Goal: Task Accomplishment & Management: Use online tool/utility

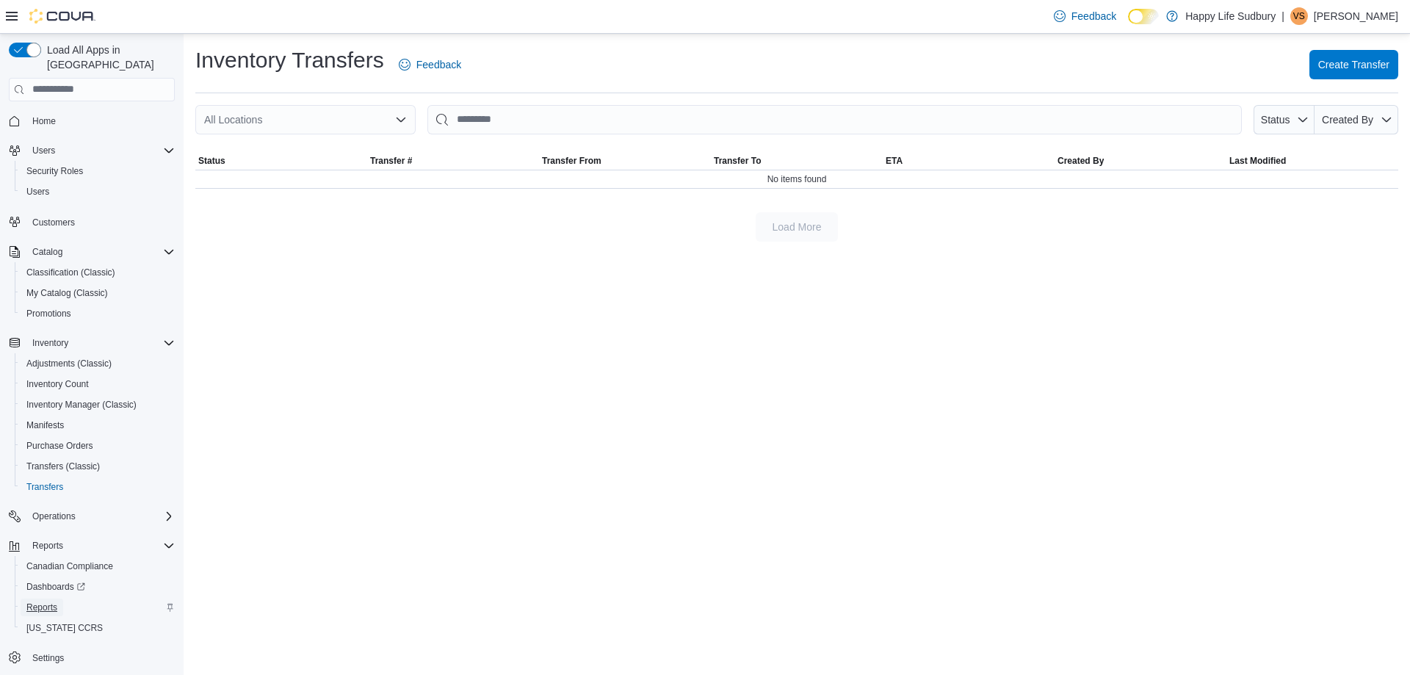
click at [29, 598] on span "Reports" at bounding box center [41, 607] width 31 height 18
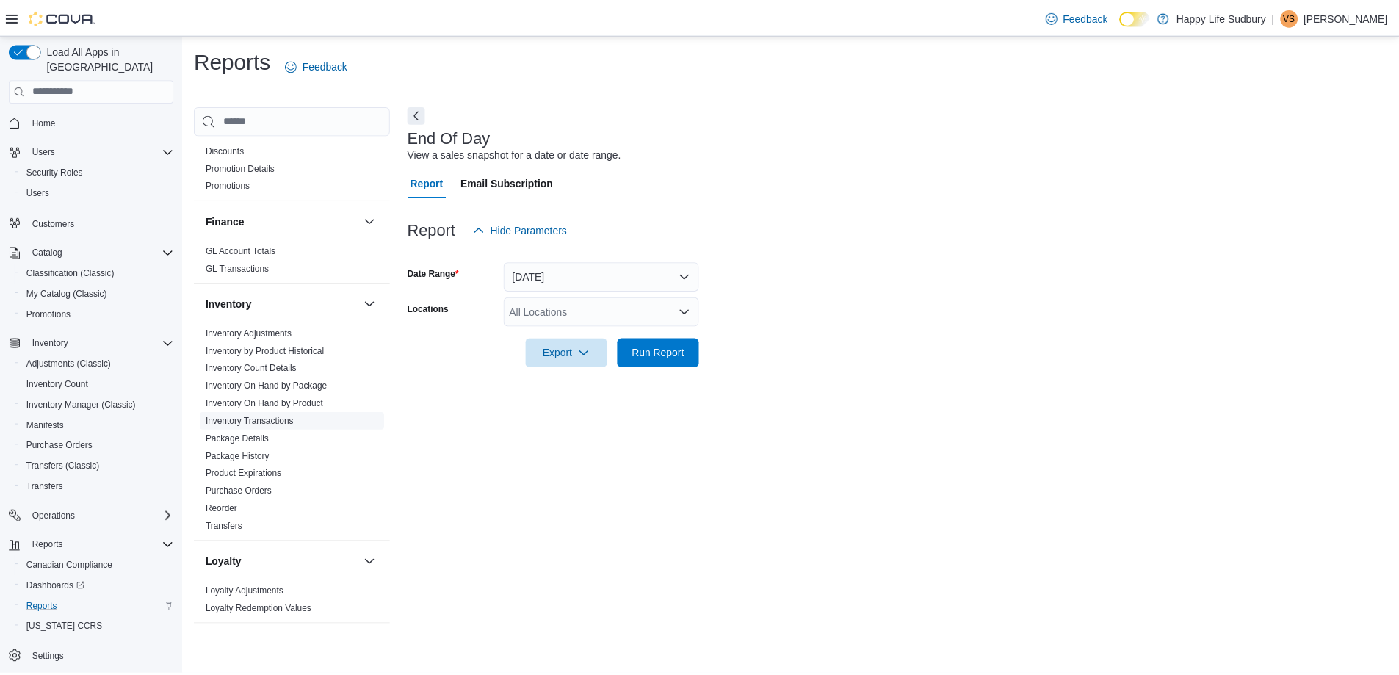
scroll to position [559, 0]
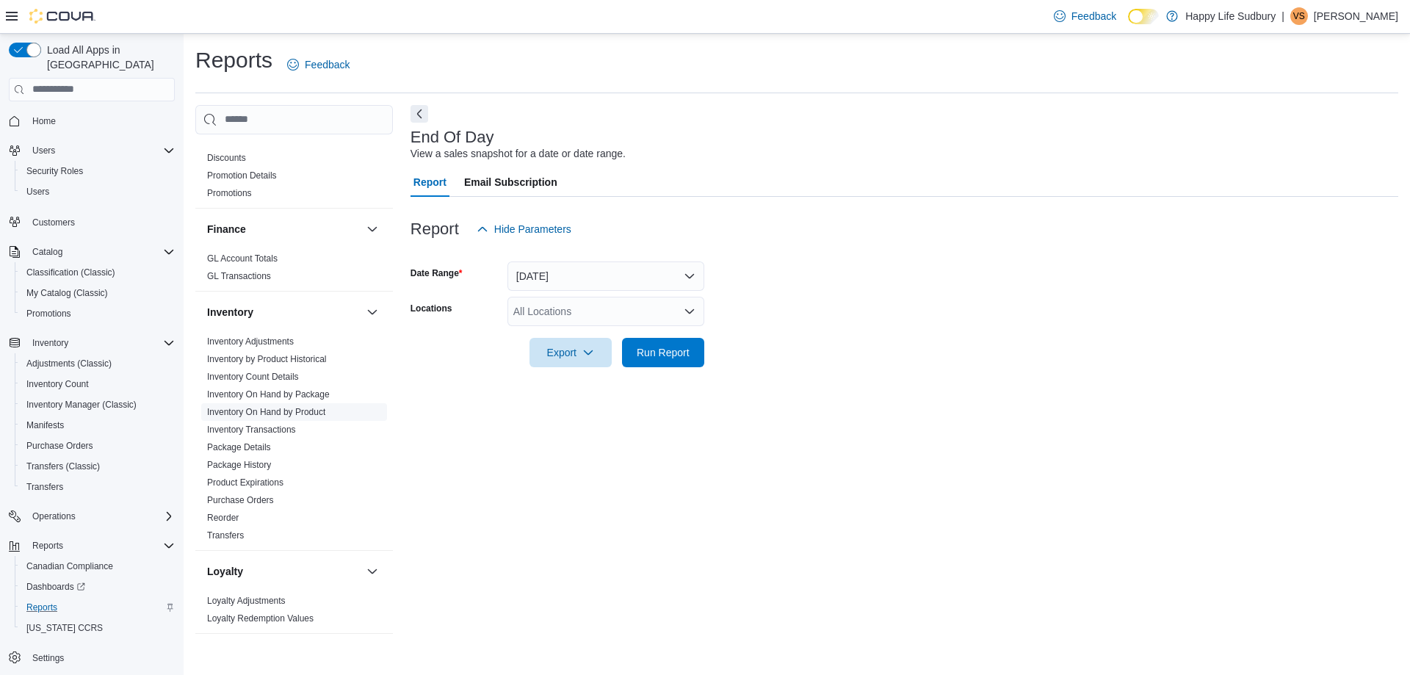
click at [289, 407] on link "Inventory On Hand by Product" at bounding box center [266, 412] width 118 height 10
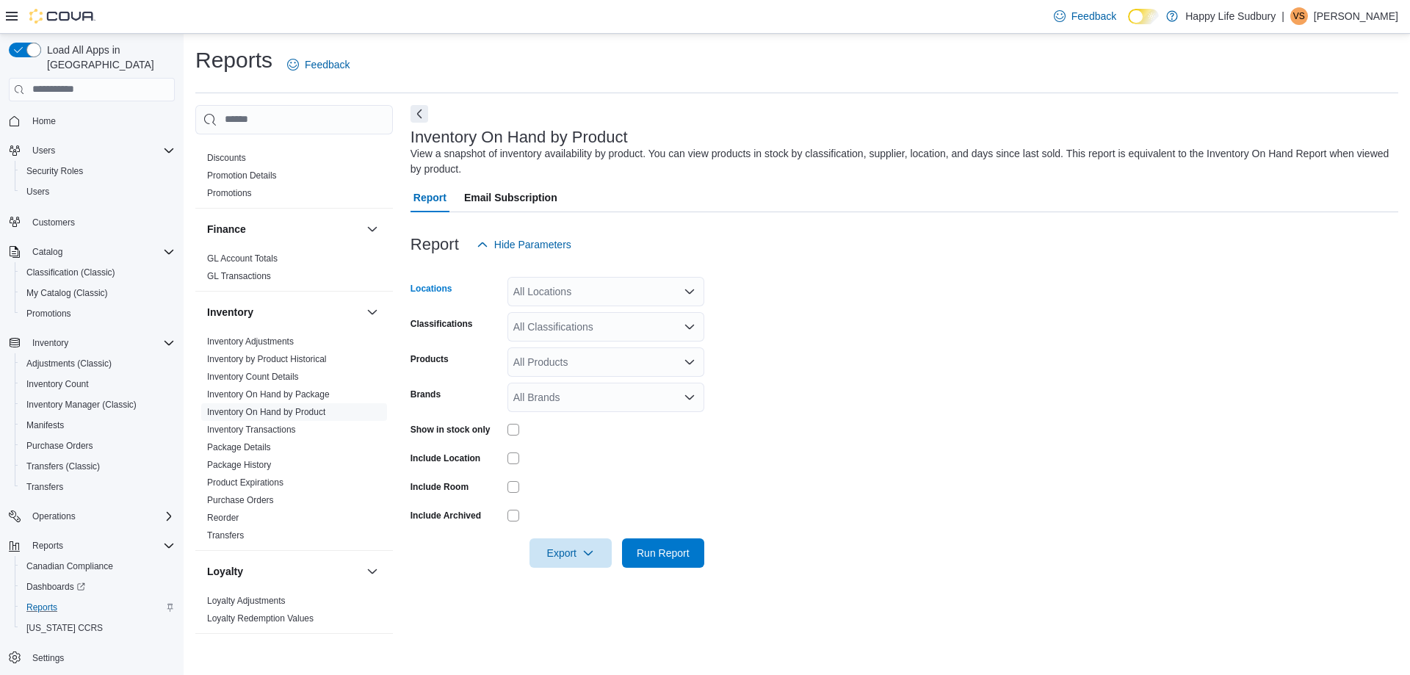
click at [601, 286] on div "All Locations" at bounding box center [605, 291] width 197 height 29
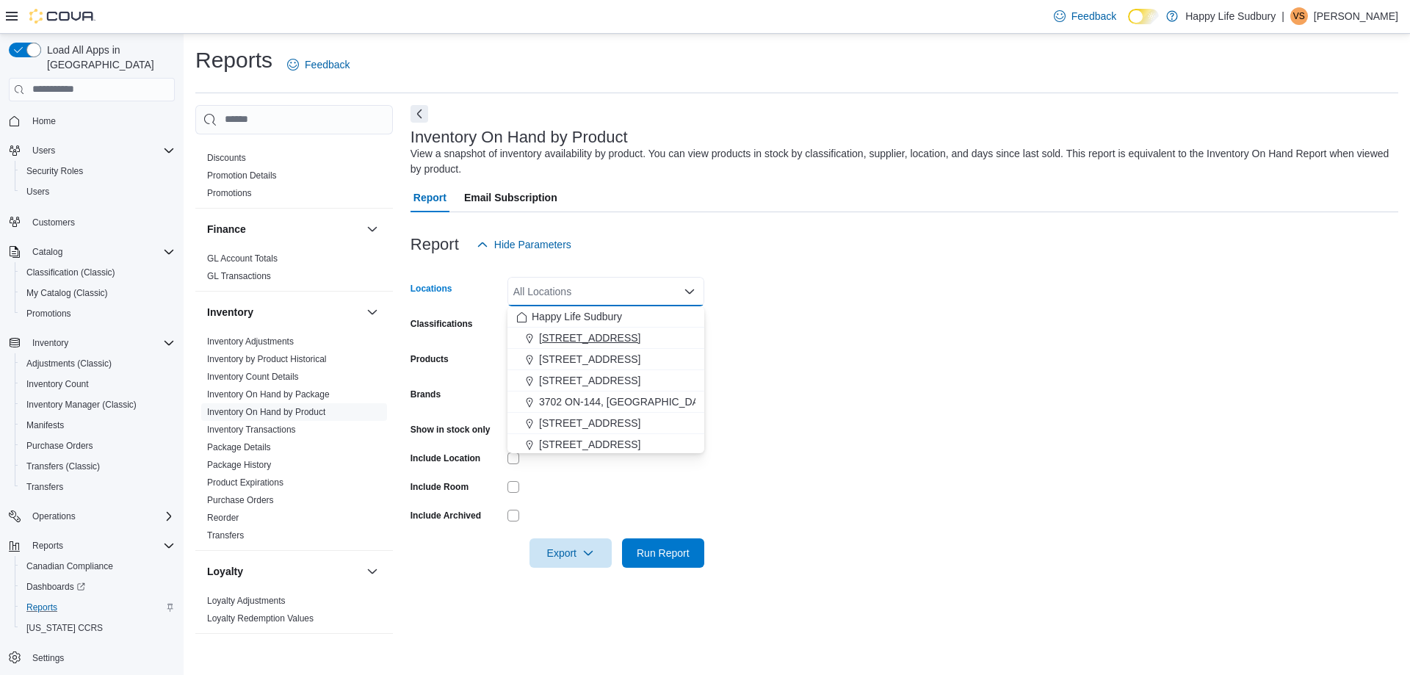
click at [579, 333] on span "[STREET_ADDRESS]" at bounding box center [589, 337] width 101 height 15
click at [816, 350] on form "Locations [STREET_ADDRESS] Selected. [STREET_ADDRESS]. Press Backspace to delet…" at bounding box center [904, 413] width 988 height 308
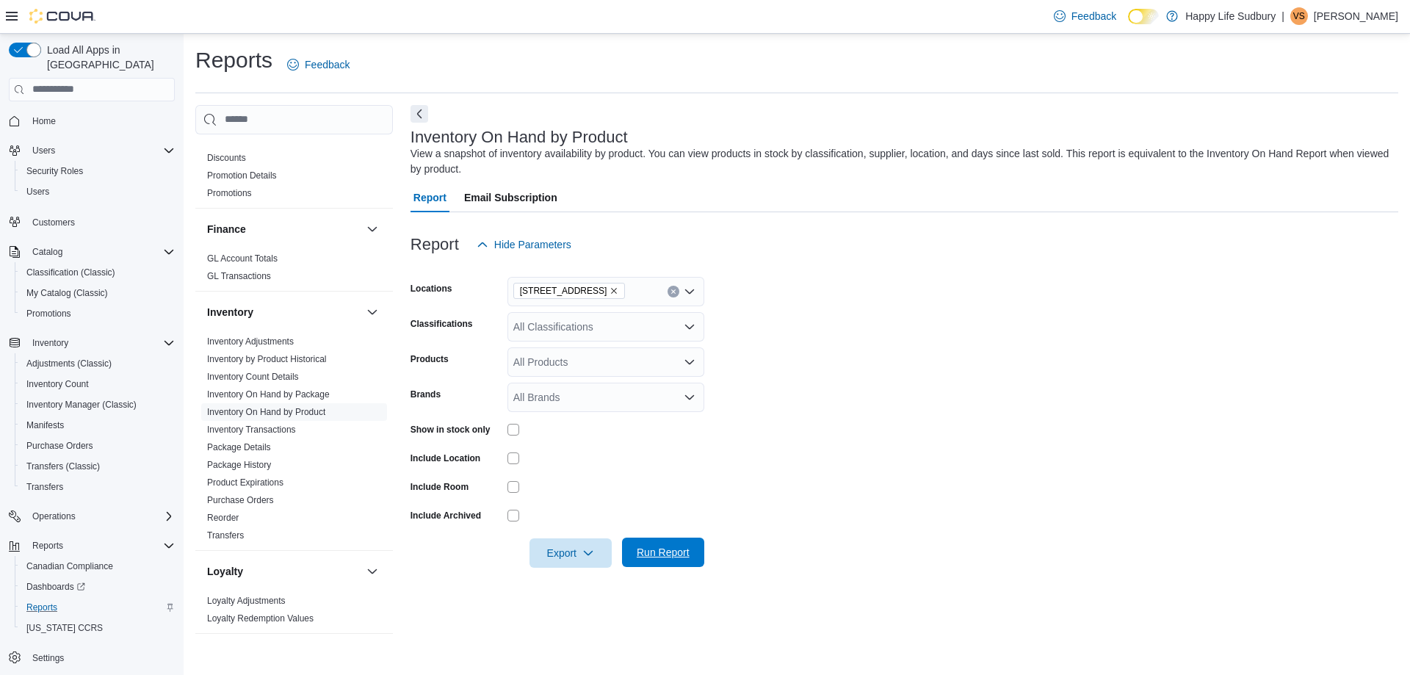
click at [653, 552] on span "Run Report" at bounding box center [663, 552] width 53 height 15
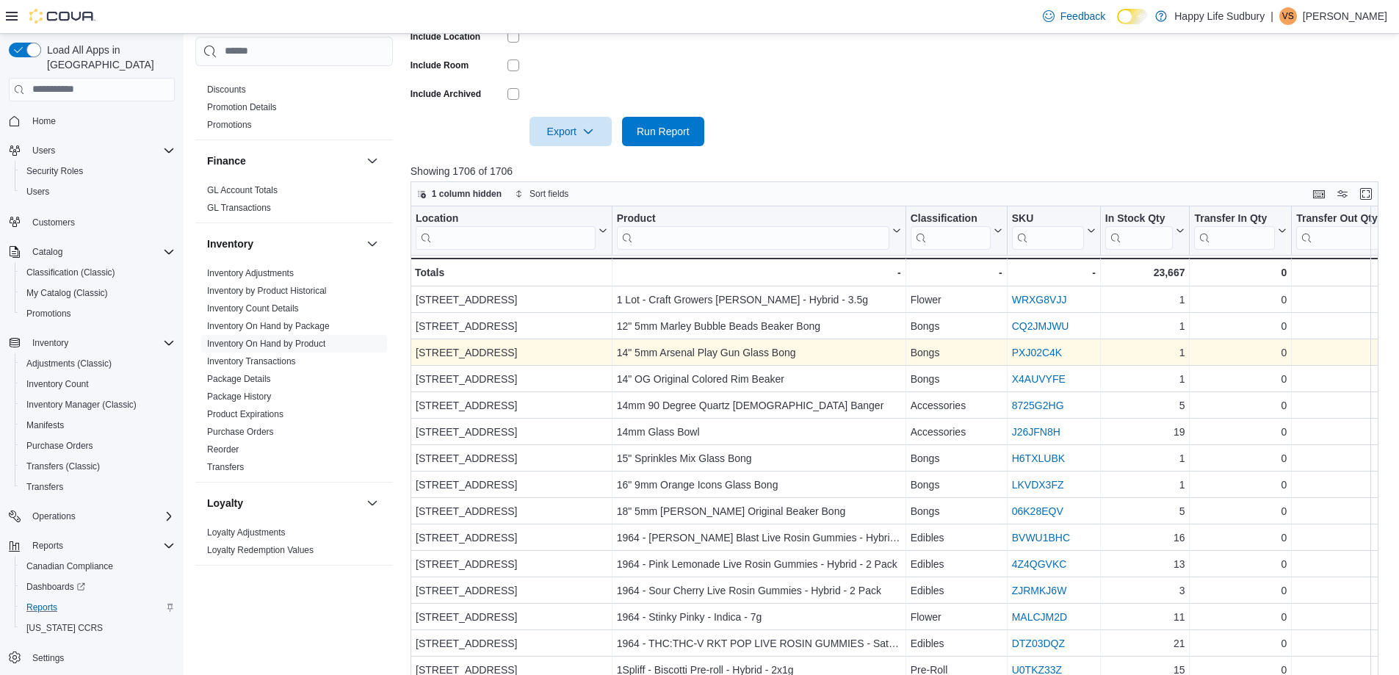
scroll to position [479, 0]
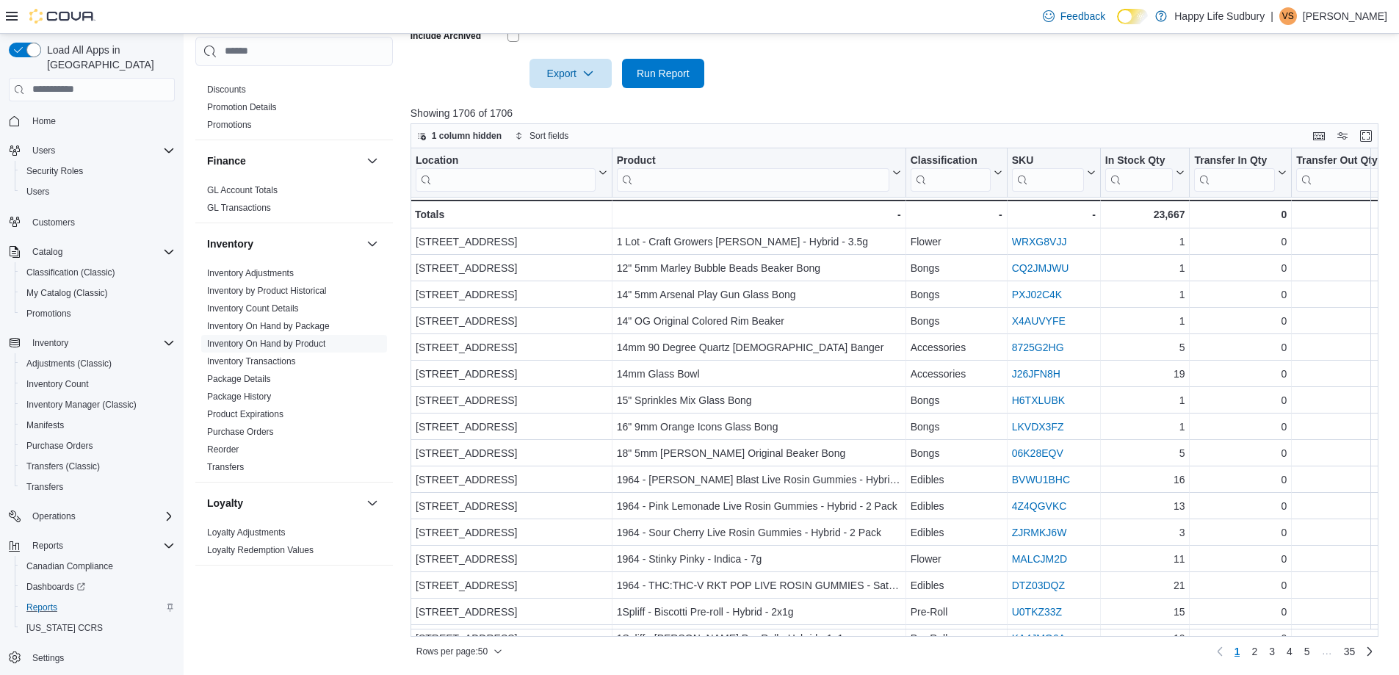
click at [656, 636] on div "1 column hidden Sort fields Location Click to view column header actions Produc…" at bounding box center [894, 393] width 968 height 540
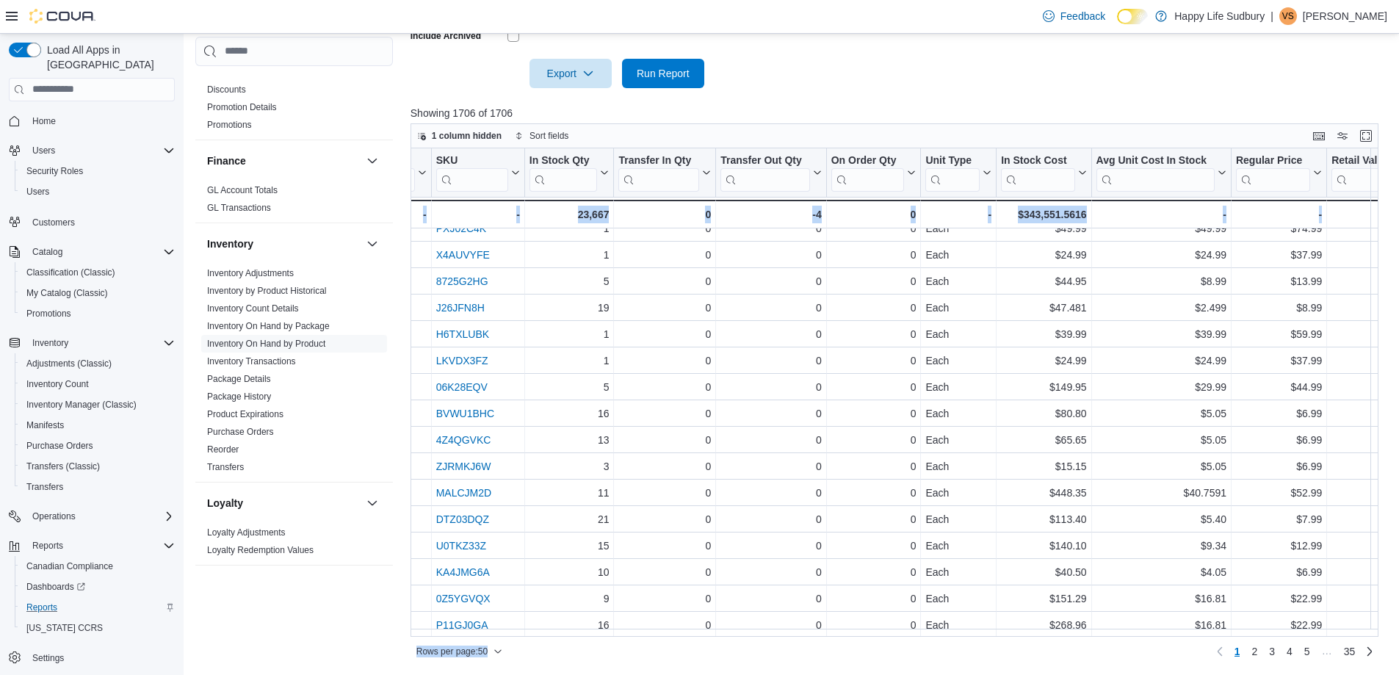
scroll to position [66, 579]
click at [1267, 184] on input "search" at bounding box center [1270, 179] width 74 height 23
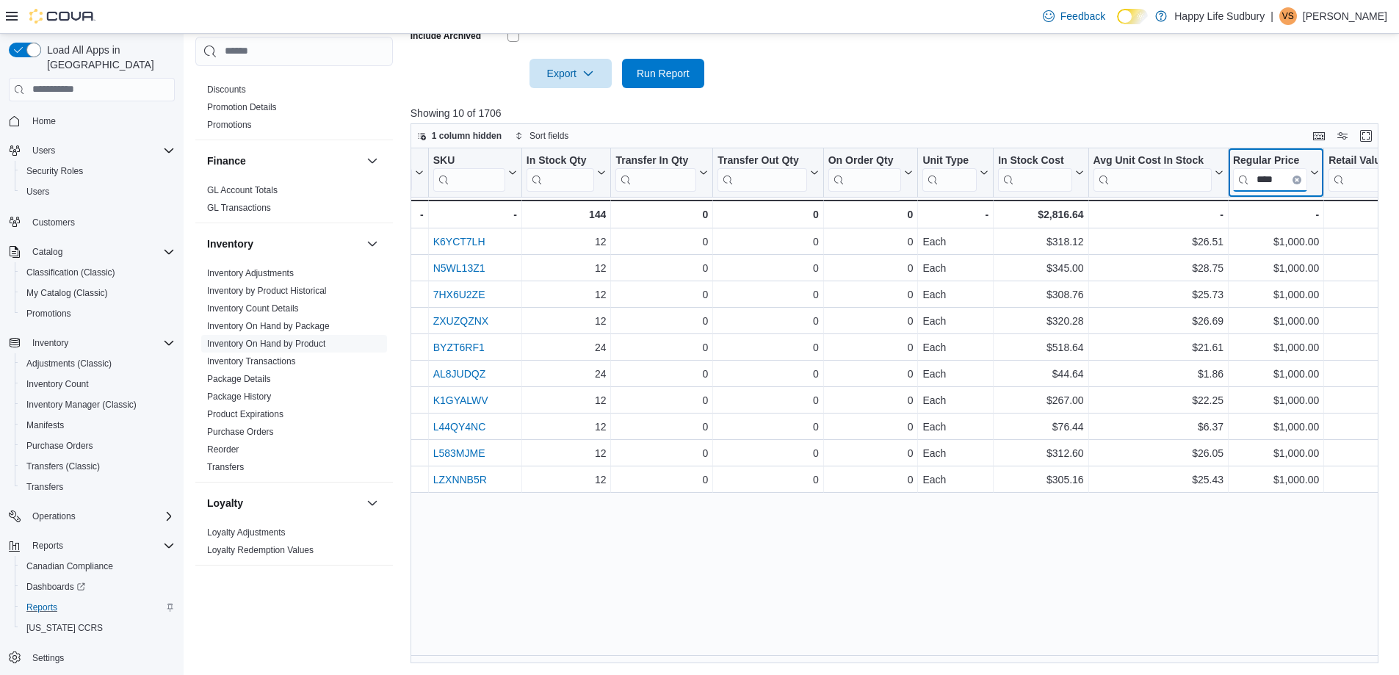
scroll to position [0, 579]
type input "****"
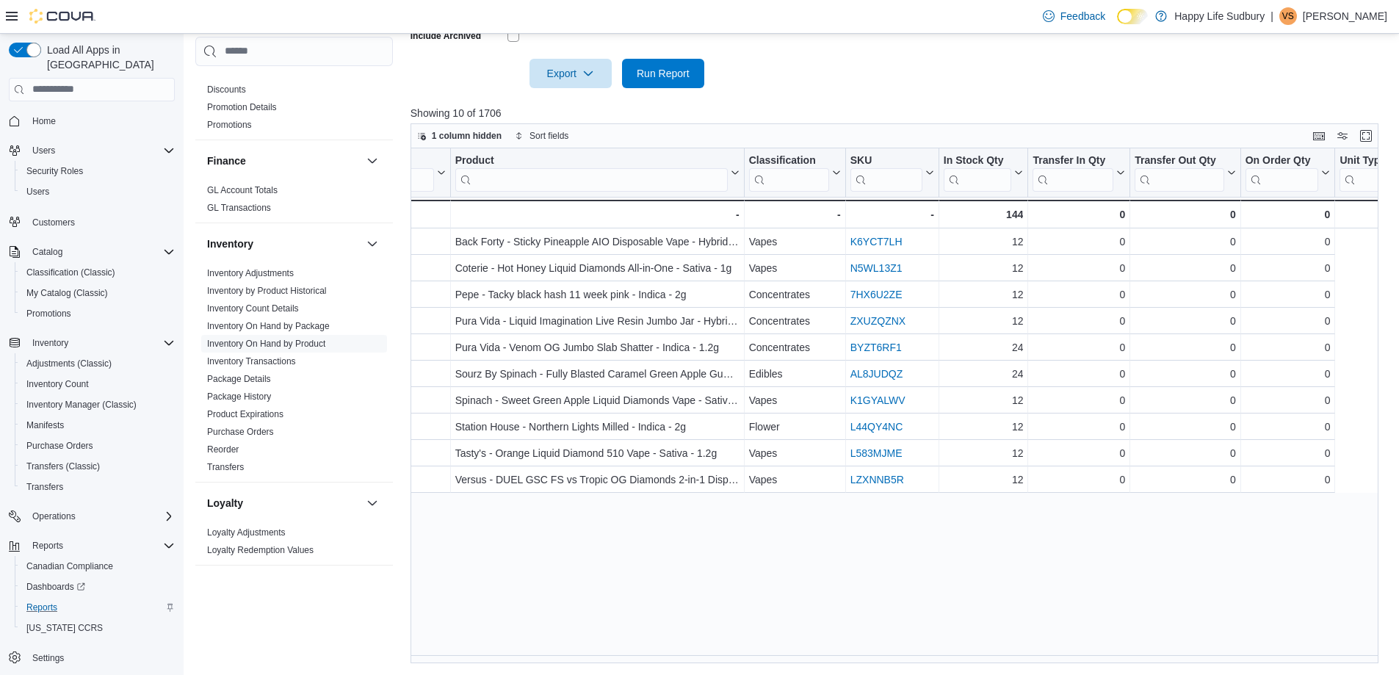
scroll to position [0, 0]
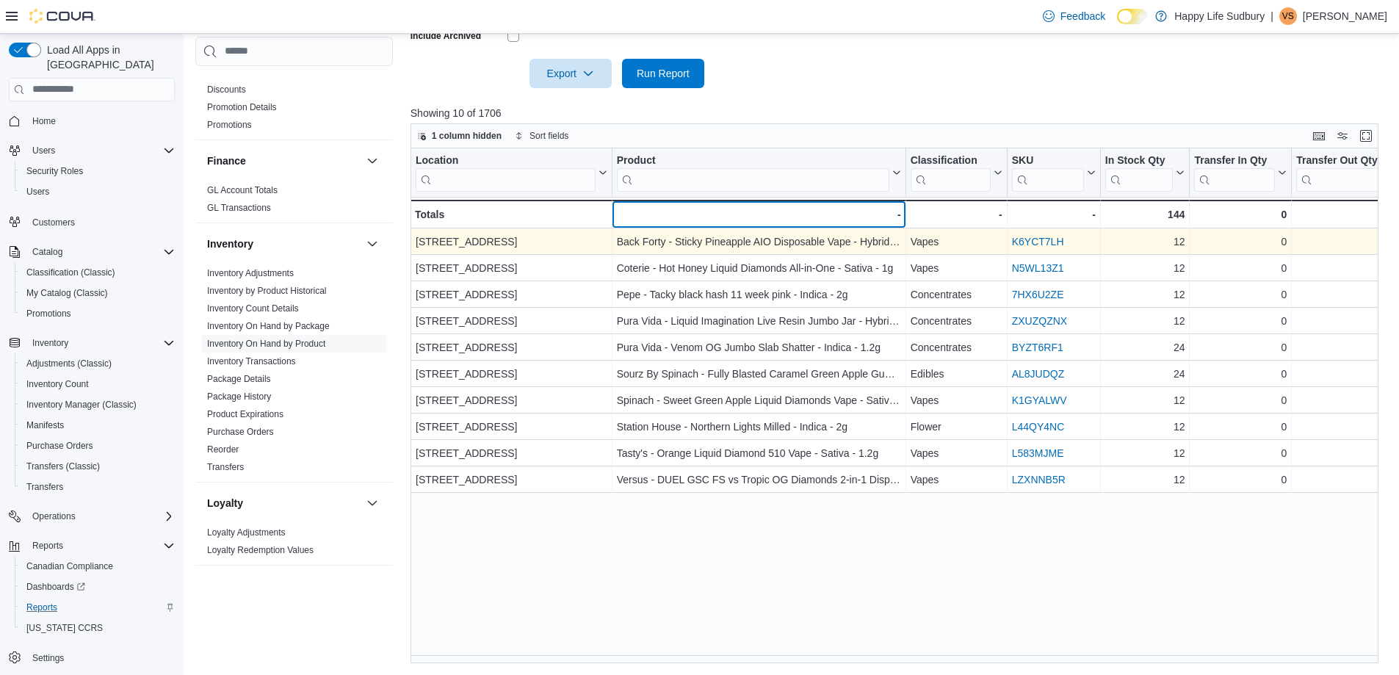
scroll to position [0, 202]
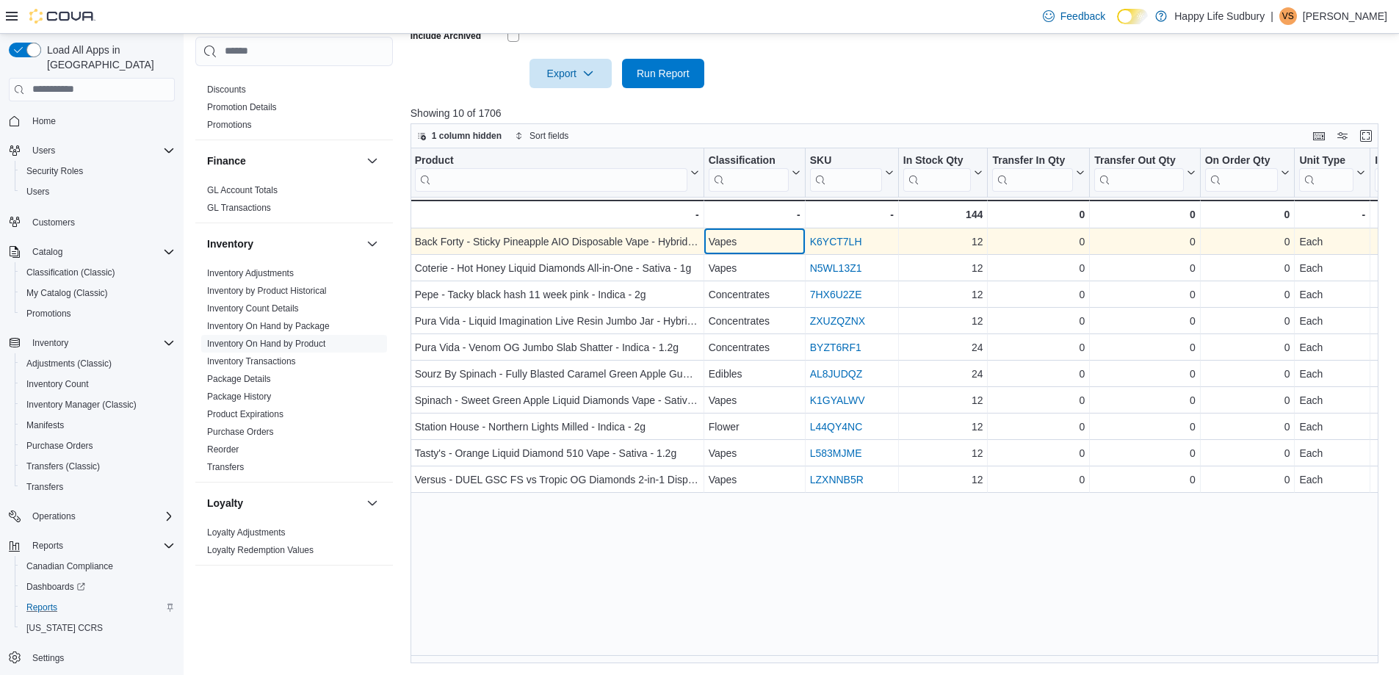
click at [740, 239] on div "Vapes" at bounding box center [754, 242] width 92 height 18
click at [645, 244] on div "Back Forty - Sticky Pineapple AIO Disposable Vape - Hybrid - 0.95g" at bounding box center [556, 242] width 284 height 18
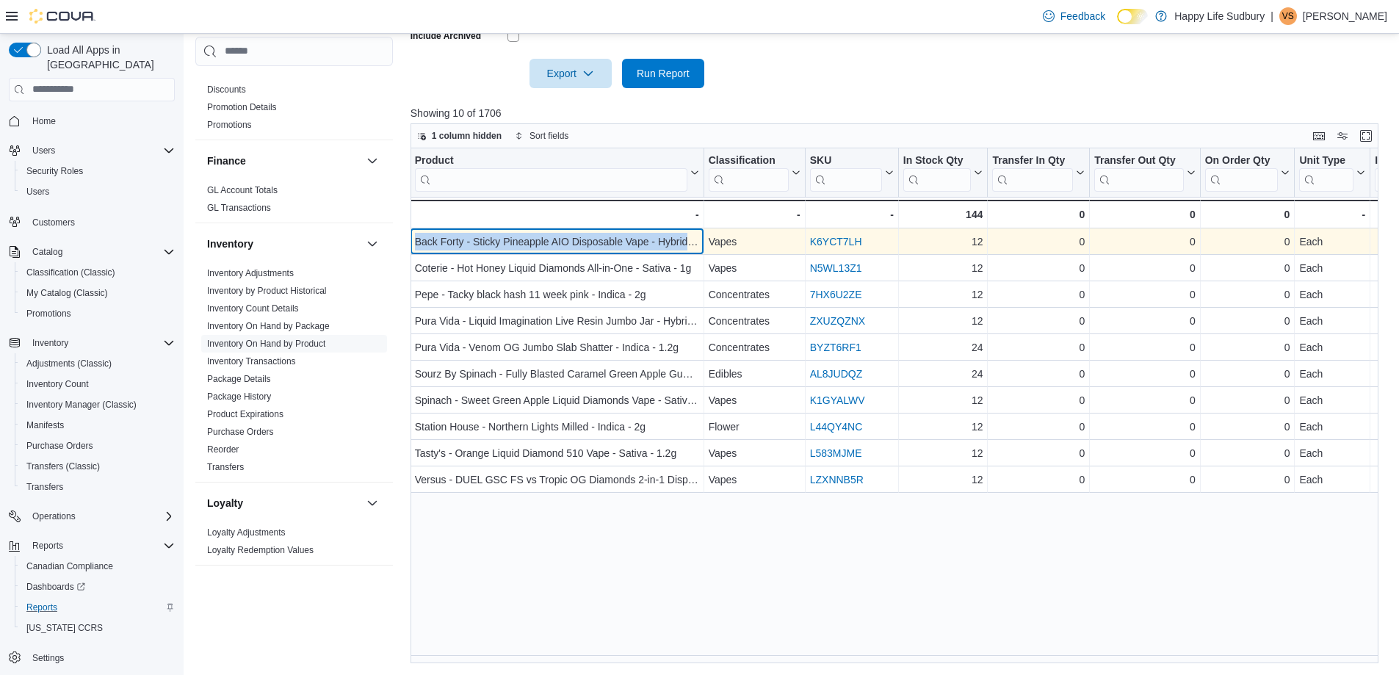
click at [645, 244] on div "Back Forty - Sticky Pineapple AIO Disposable Vape - Hybrid - 0.95g" at bounding box center [556, 242] width 284 height 18
copy div "Back Forty - Sticky Pineapple AIO Disposable Vape - Hybrid - 0.95g"
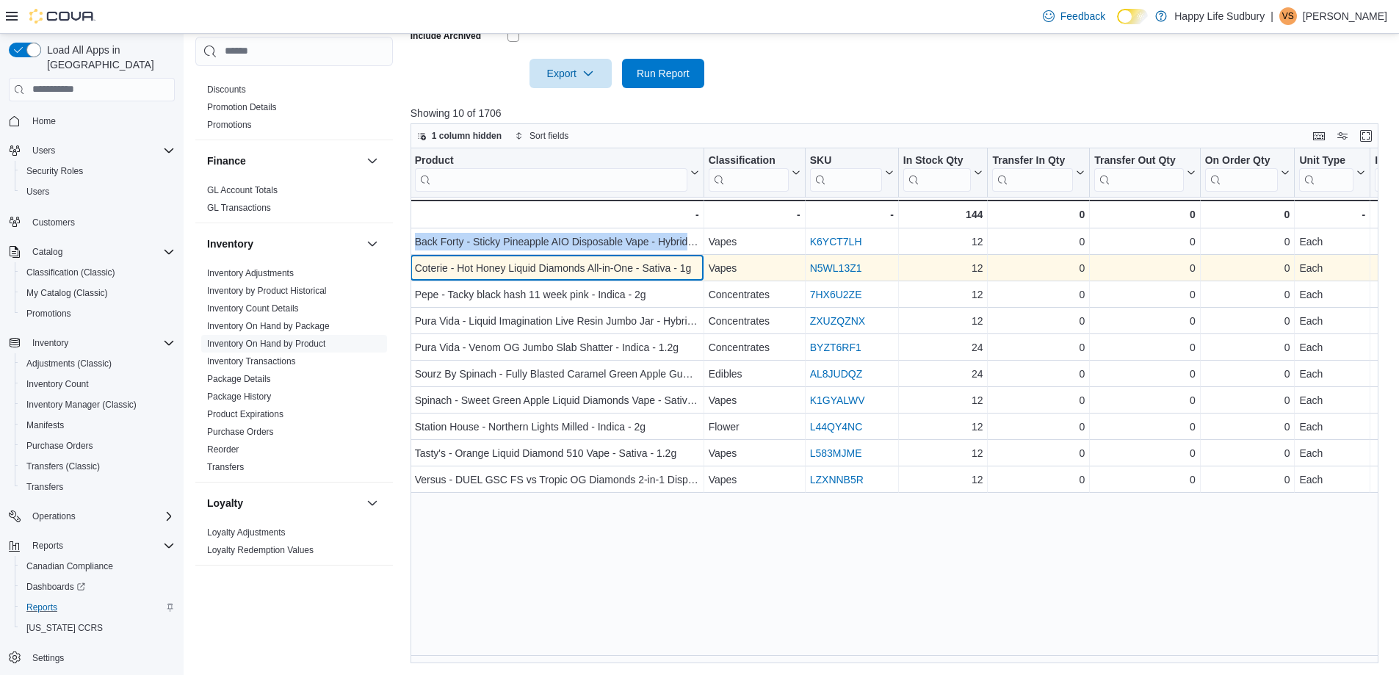
click at [533, 259] on div "Coterie - Hot Honey Liquid Diamonds All-in-One - Sativa - 1g" at bounding box center [556, 268] width 284 height 18
click at [530, 261] on div "Coterie - Hot Honey Liquid Diamonds All-in-One - Sativa - 1g" at bounding box center [556, 268] width 284 height 18
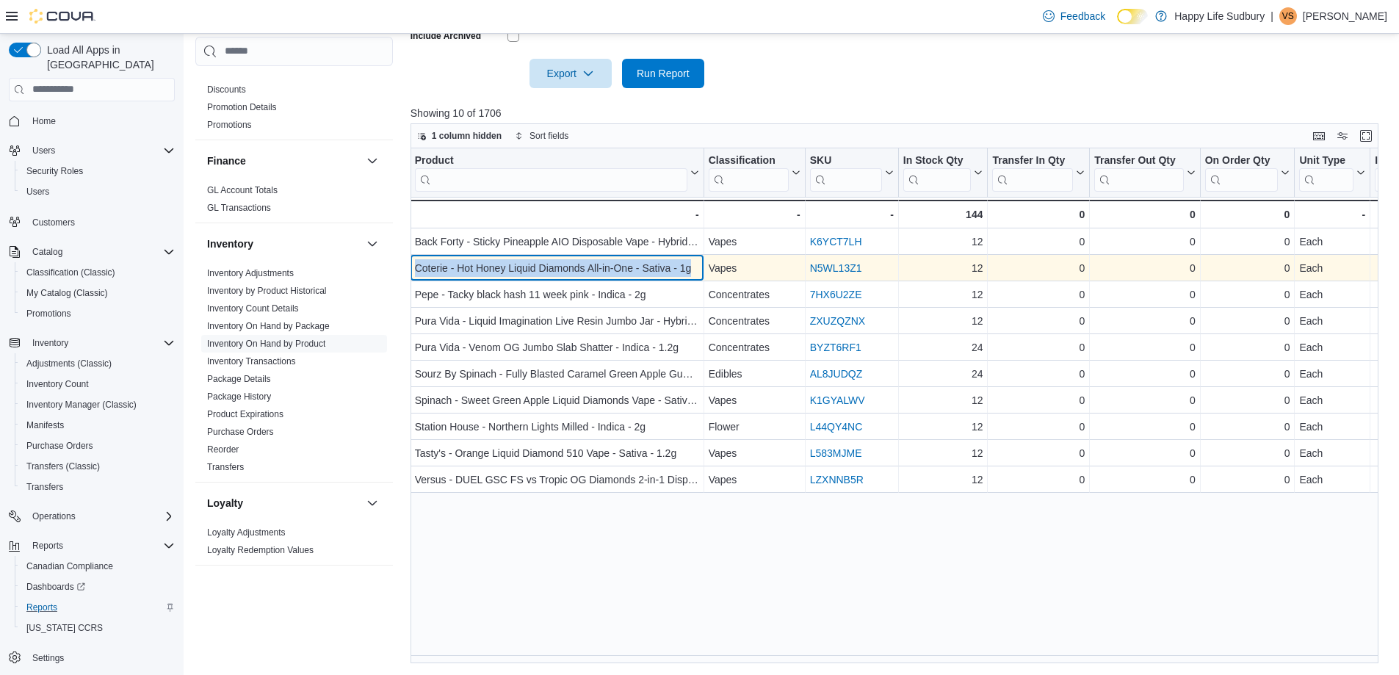
click at [530, 261] on div "Coterie - Hot Honey Liquid Diamonds All-in-One - Sativa - 1g" at bounding box center [556, 268] width 284 height 18
copy div "Coterie - Hot Honey Liquid Diamonds All-in-One - Sativa - 1g"
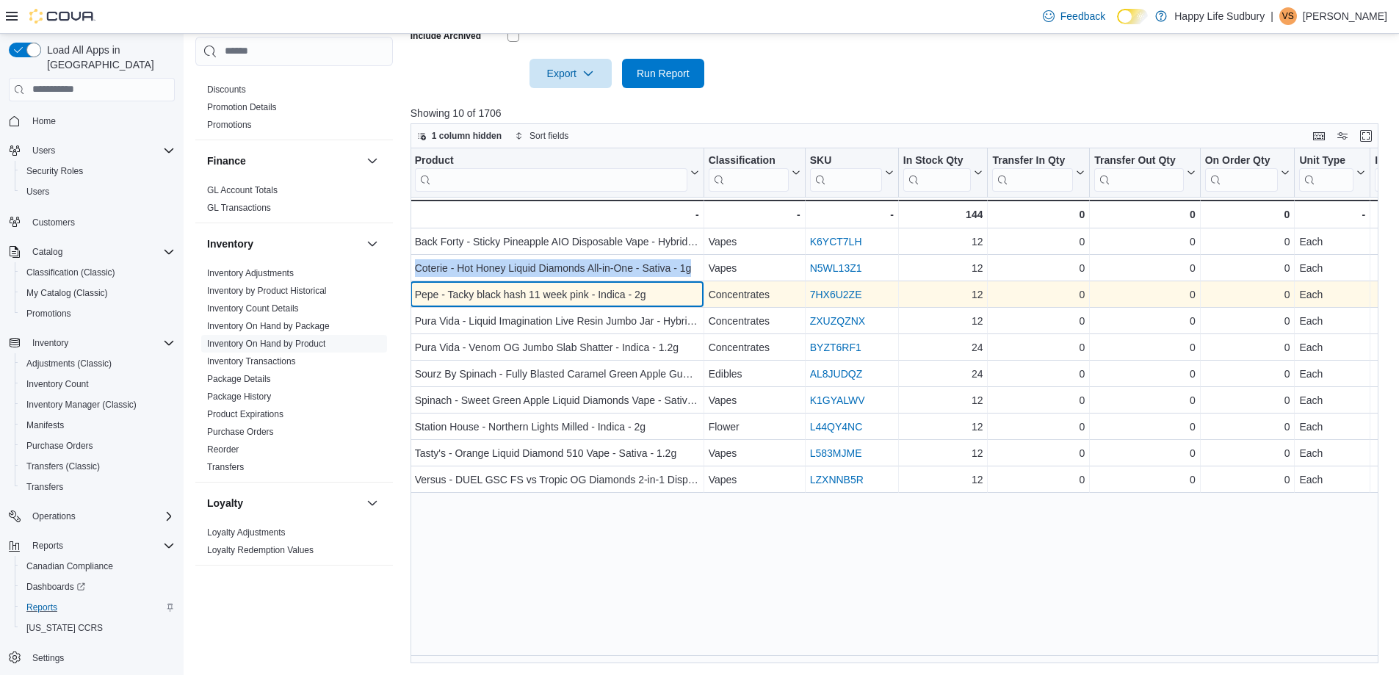
click at [498, 291] on div "Pepe - Tacky black hash 11 week pink - Indica - 2g" at bounding box center [556, 295] width 284 height 18
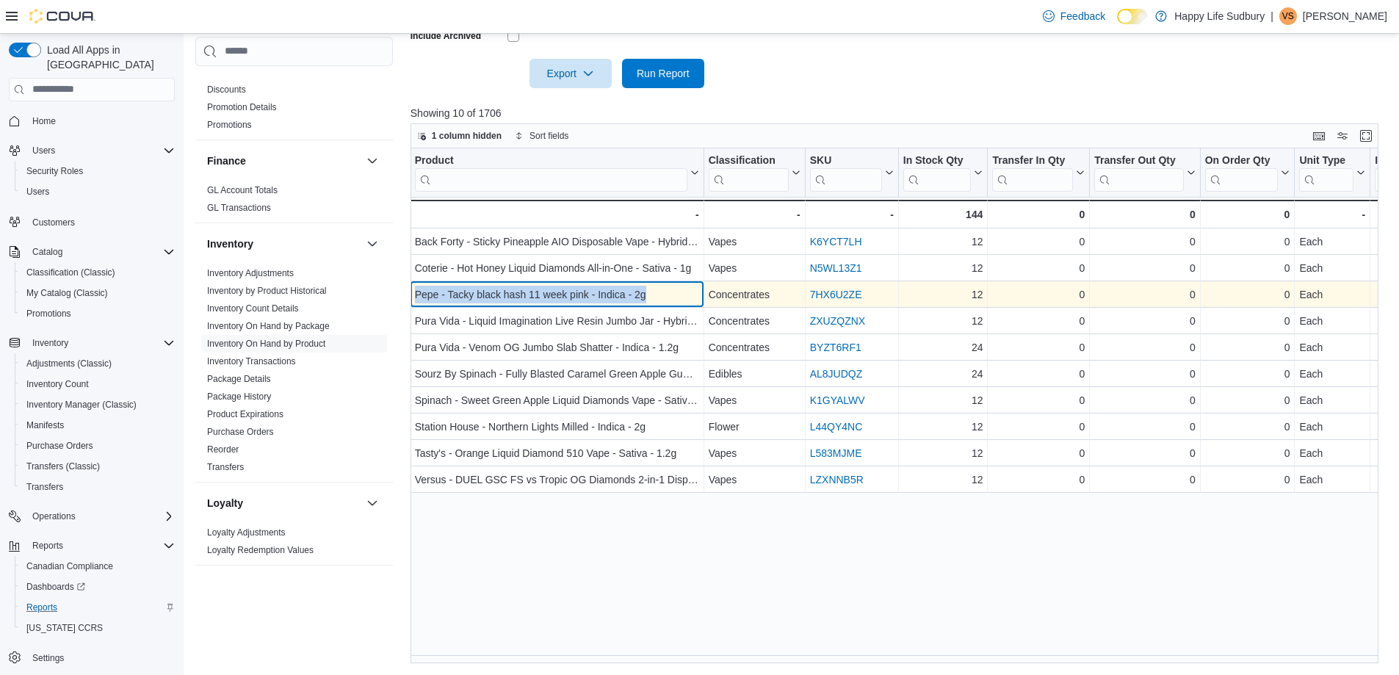
click at [498, 291] on div "Pepe - Tacky black hash 11 week pink - Indica - 2g" at bounding box center [556, 295] width 284 height 18
copy div "Pepe - Tacky black hash 11 week pink - Indica - 2g"
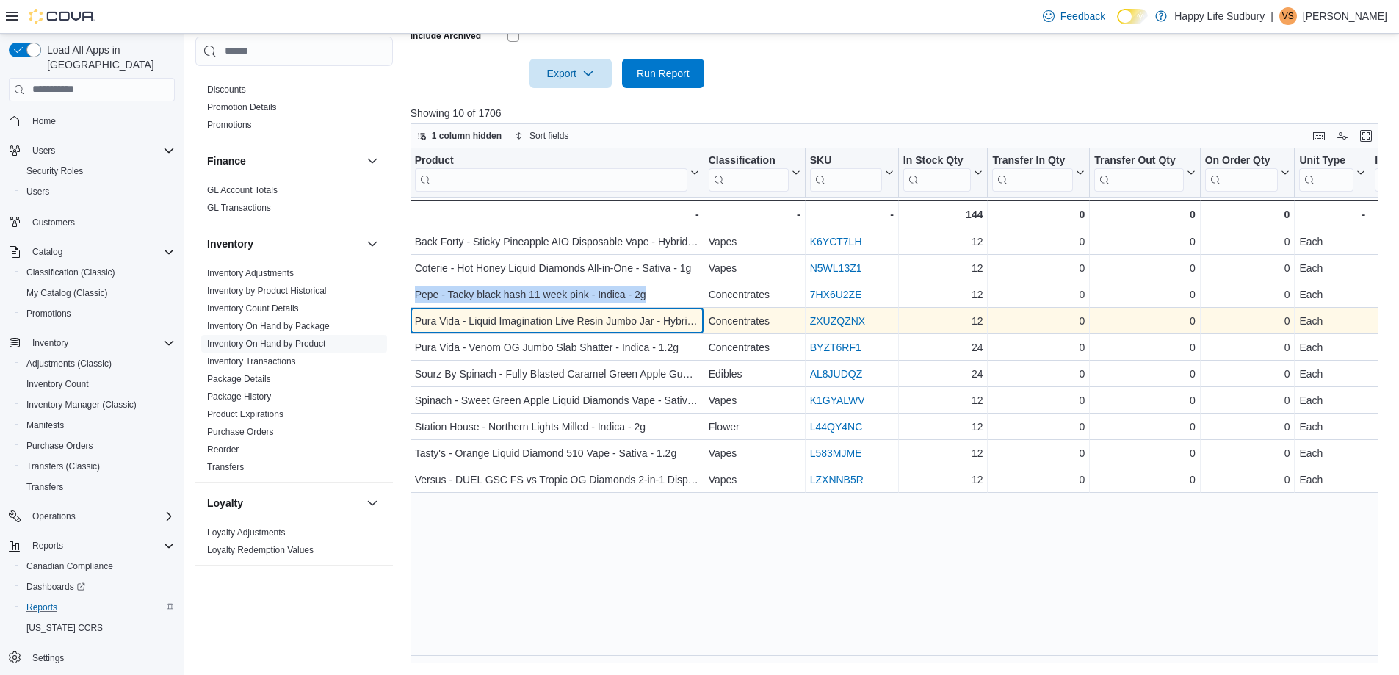
click at [555, 320] on div "Pura Vida - Liquid Imagination Live Resin Jumbo Jar - Hybrid - 1.2g" at bounding box center [556, 321] width 284 height 18
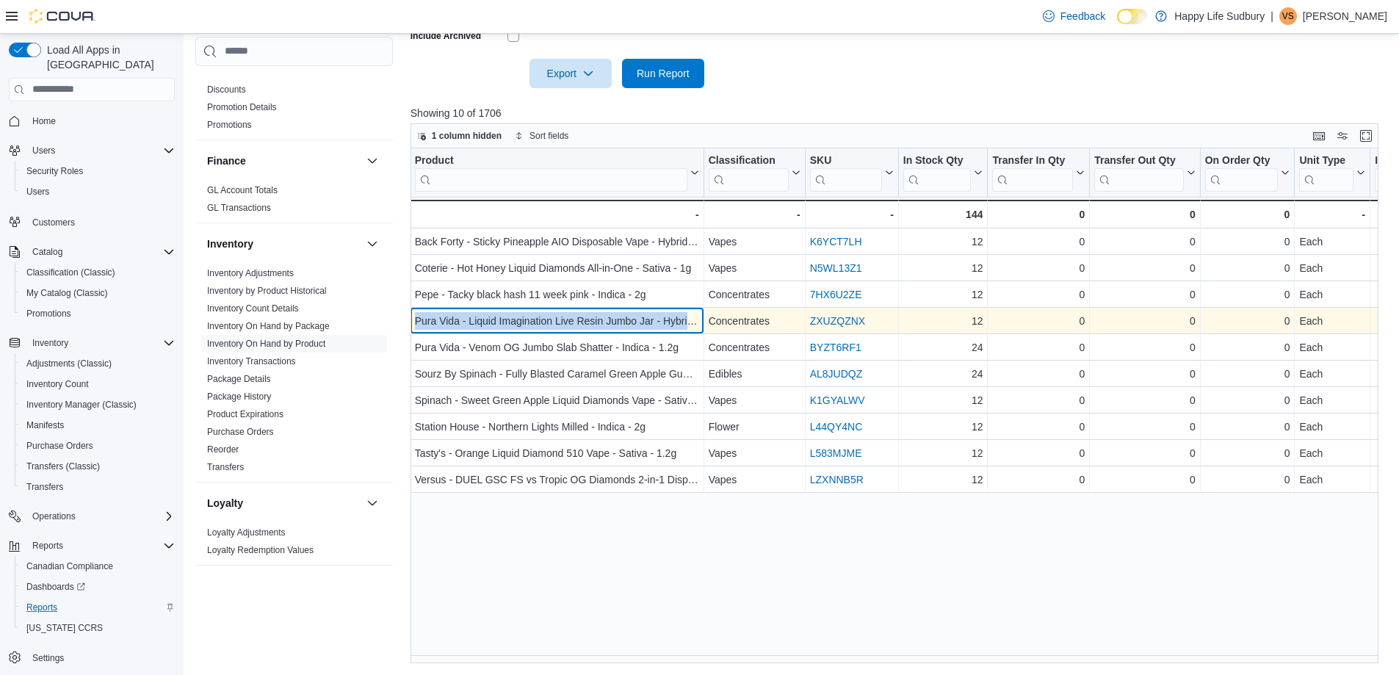
click at [555, 320] on div "Pura Vida - Liquid Imagination Live Resin Jumbo Jar - Hybrid - 1.2g" at bounding box center [556, 321] width 284 height 18
copy div "Pura Vida - Liquid Imagination Live Resin Jumbo Jar - Hybrid - 1.2g"
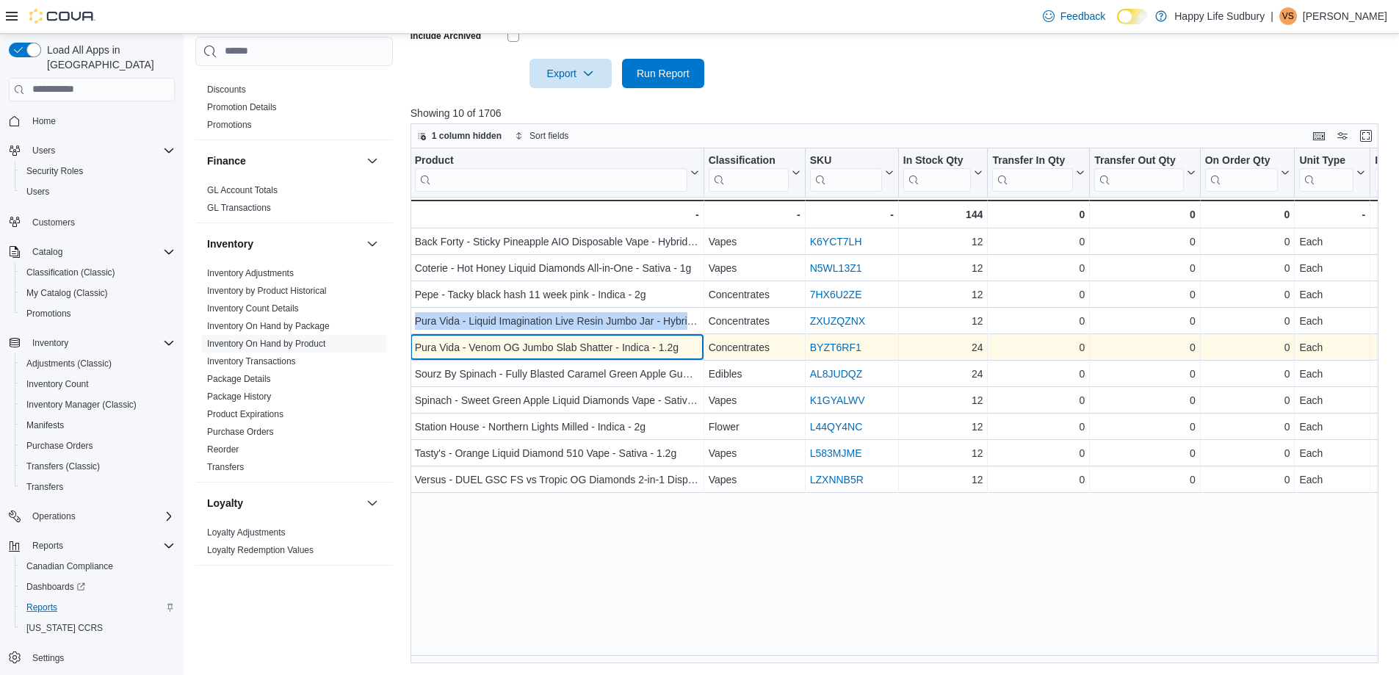
click at [591, 344] on div "Pura Vida - Venom OG Jumbo Slab Shatter - Indica - 1.2g" at bounding box center [556, 347] width 284 height 18
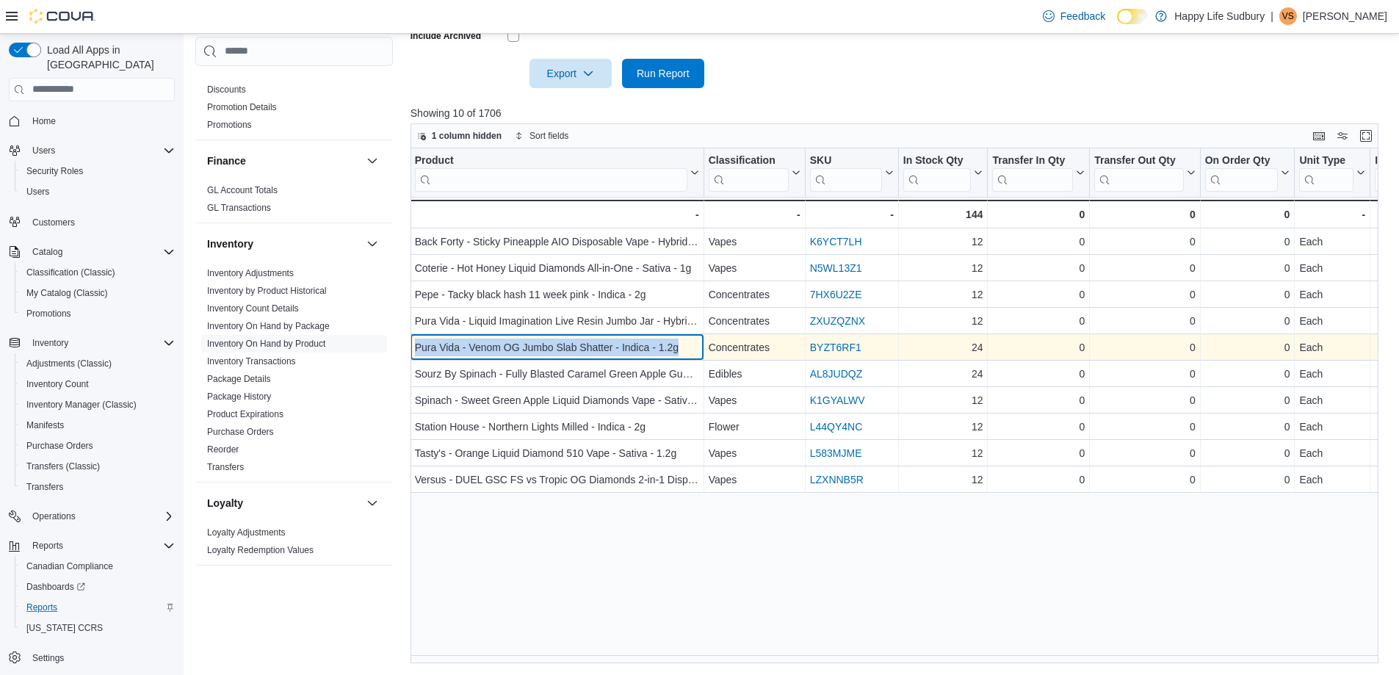
click at [591, 344] on div "Pura Vida - Venom OG Jumbo Slab Shatter - Indica - 1.2g" at bounding box center [556, 347] width 284 height 18
copy div "Pura Vida - Venom OG Jumbo Slab Shatter - Indica - 1.2g"
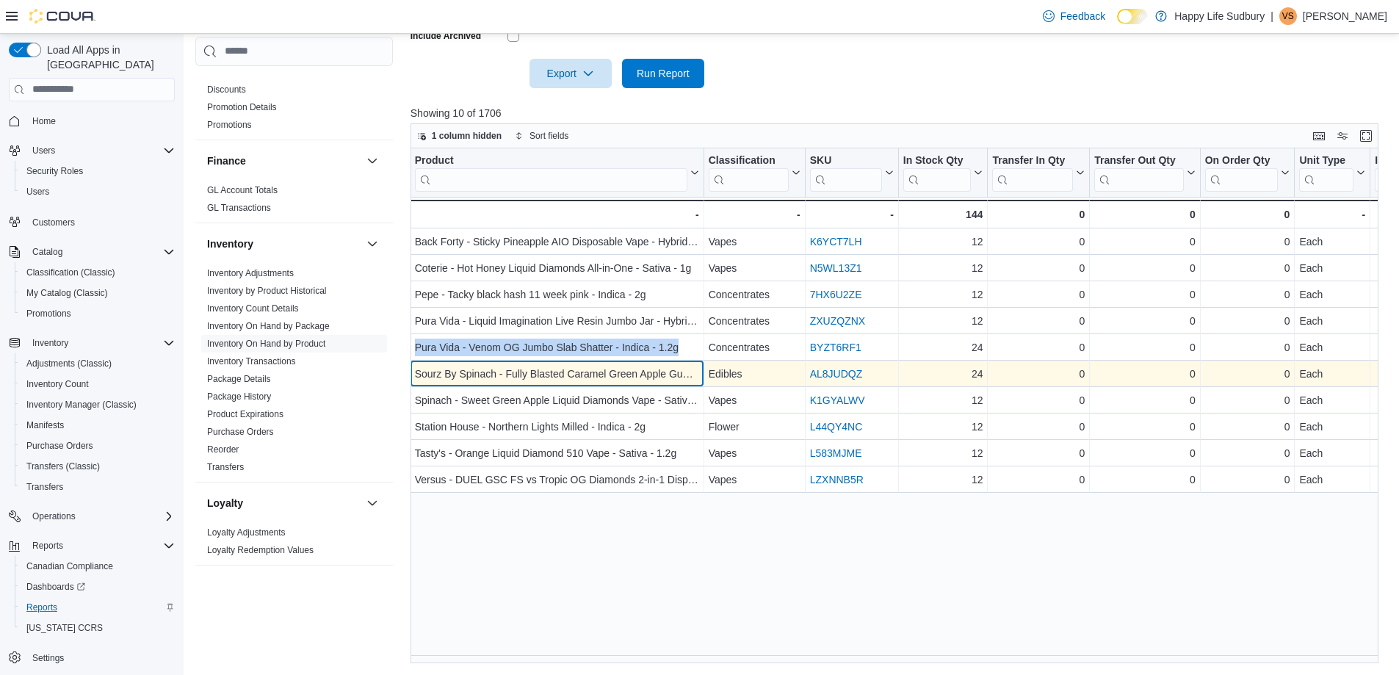
click at [493, 375] on div "Sourz By Spinach - Fully Blasted Caramel Green Apple Gummy - Sativa - 1 Pack" at bounding box center [556, 374] width 284 height 18
copy div "Sourz By Spinach - Fully Blasted Caramel Green Apple Gummy - Sativa - 1 Pack"
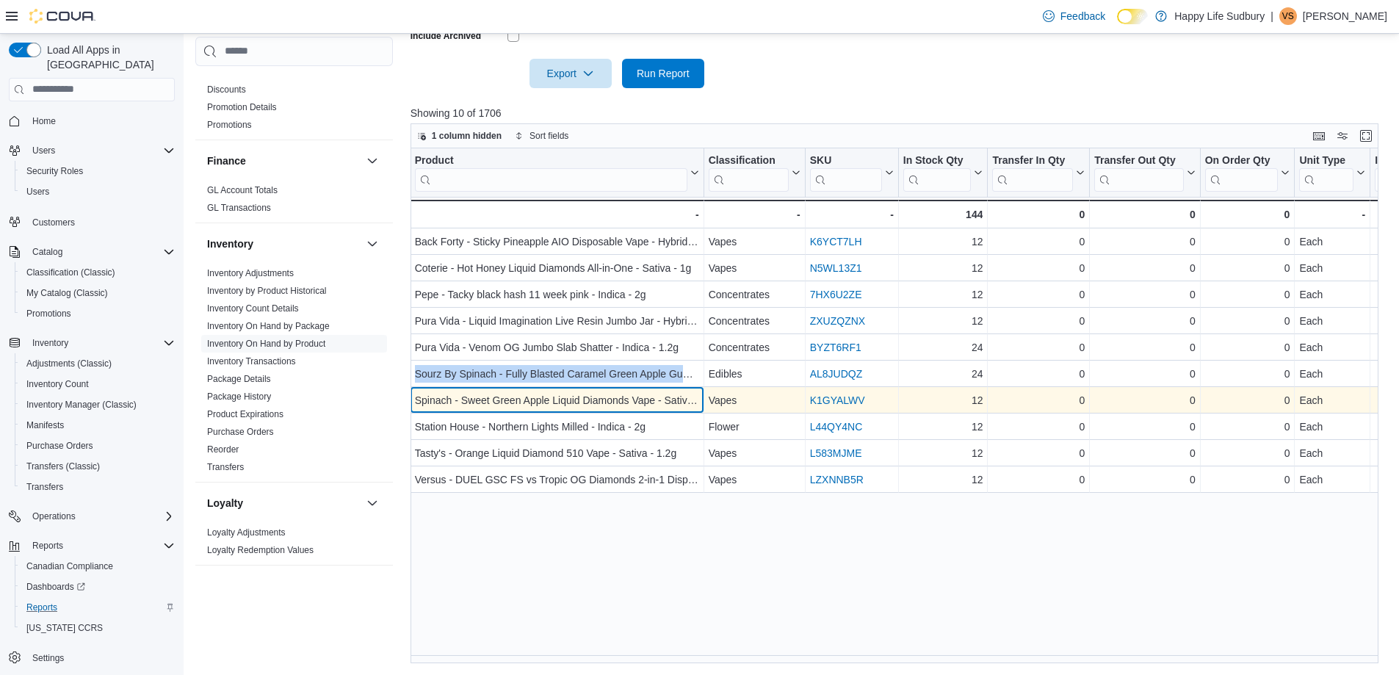
click at [532, 396] on div "Spinach - Sweet Green Apple Liquid Diamonds Vape - Sativa - 1g" at bounding box center [556, 400] width 284 height 18
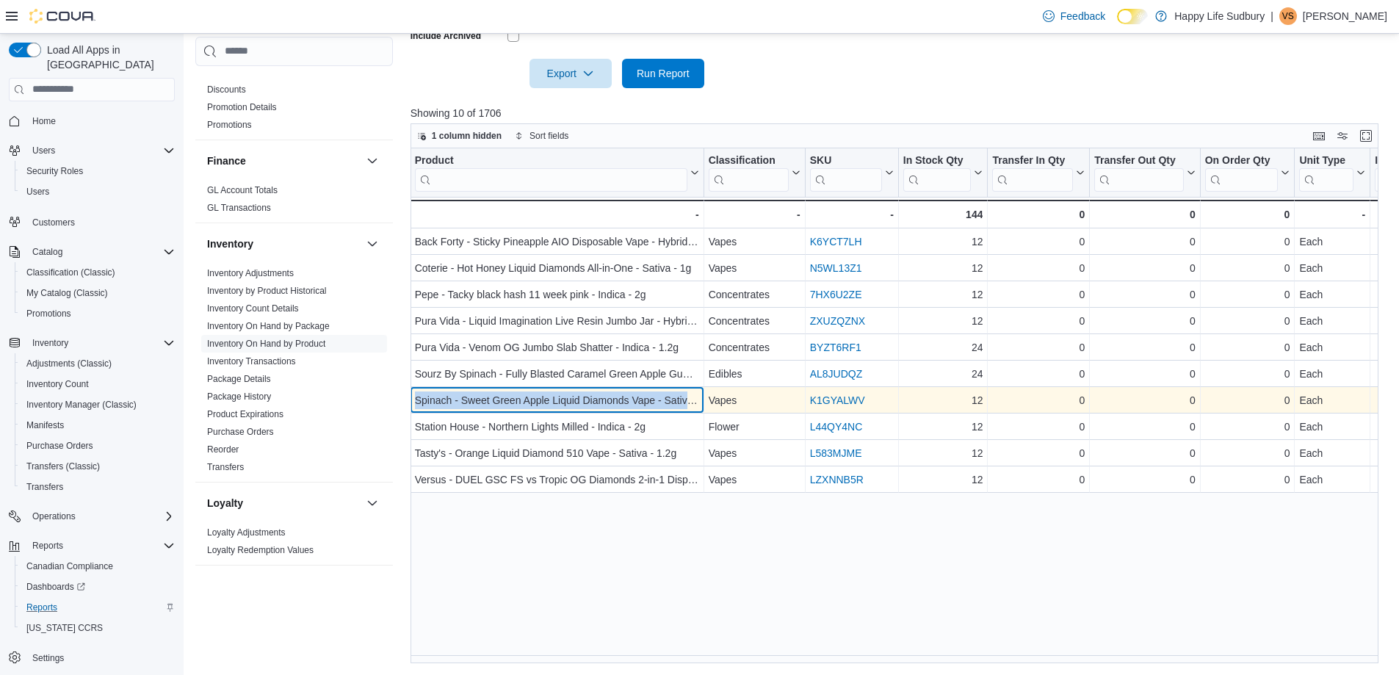
click at [532, 396] on div "Spinach - Sweet Green Apple Liquid Diamonds Vape - Sativa - 1g" at bounding box center [556, 400] width 284 height 18
copy div "Spinach - Sweet Green Apple Liquid Diamonds Vape - Sativa - 1g"
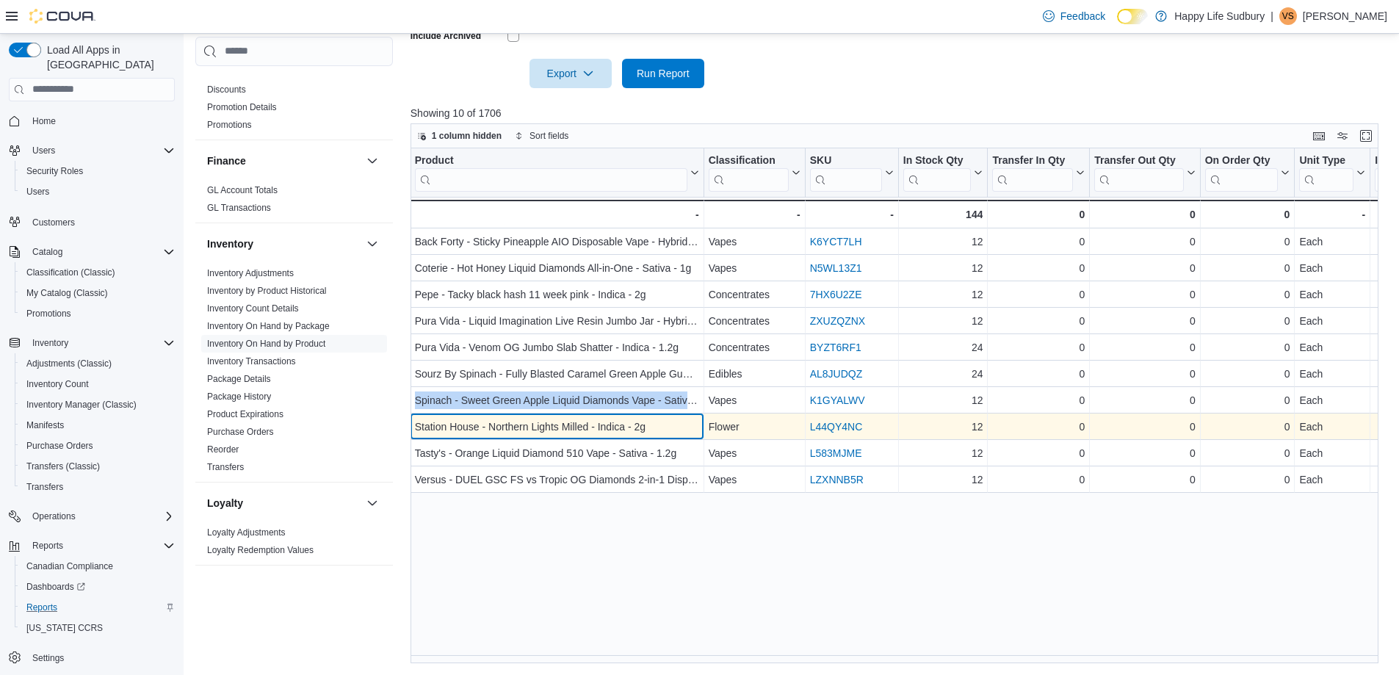
click at [504, 426] on div "Station House - Northern Lights Milled - Indica - 2g" at bounding box center [556, 427] width 284 height 18
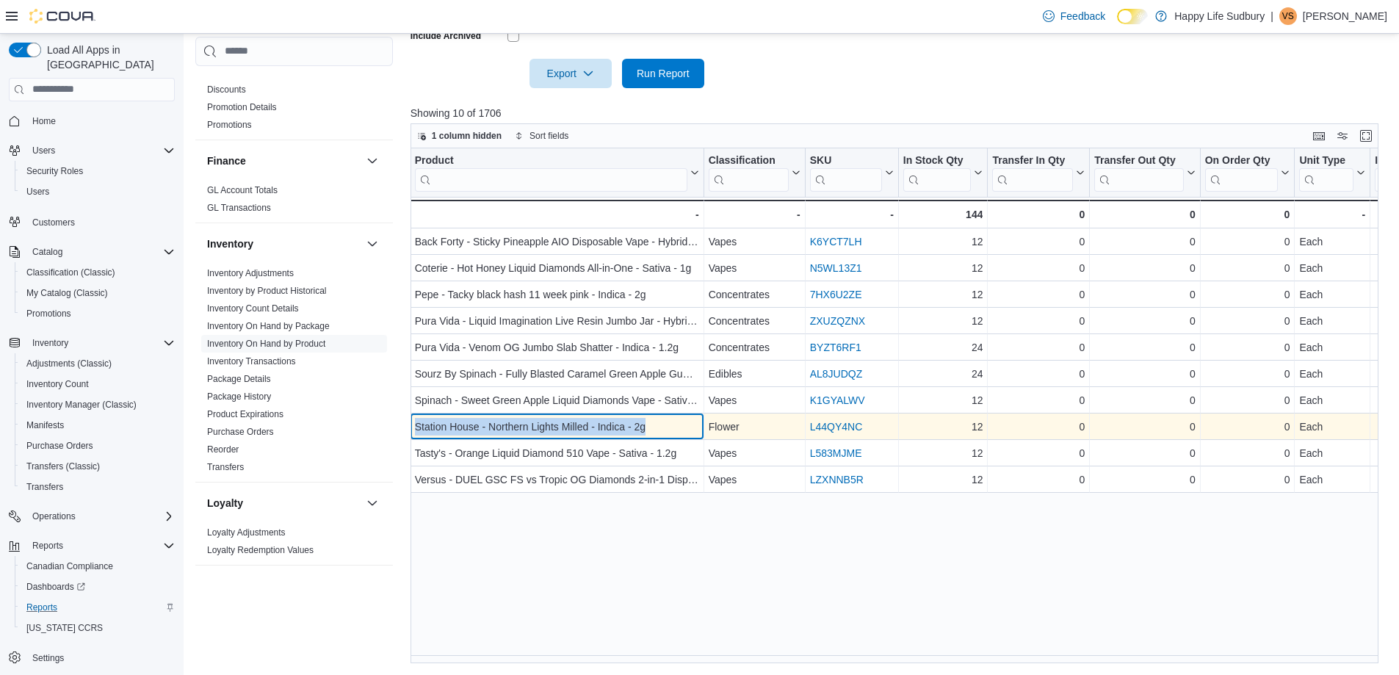
click at [504, 426] on div "Station House - Northern Lights Milled - Indica - 2g" at bounding box center [556, 427] width 284 height 18
copy div "Station House - Northern Lights Milled - Indica - 2g"
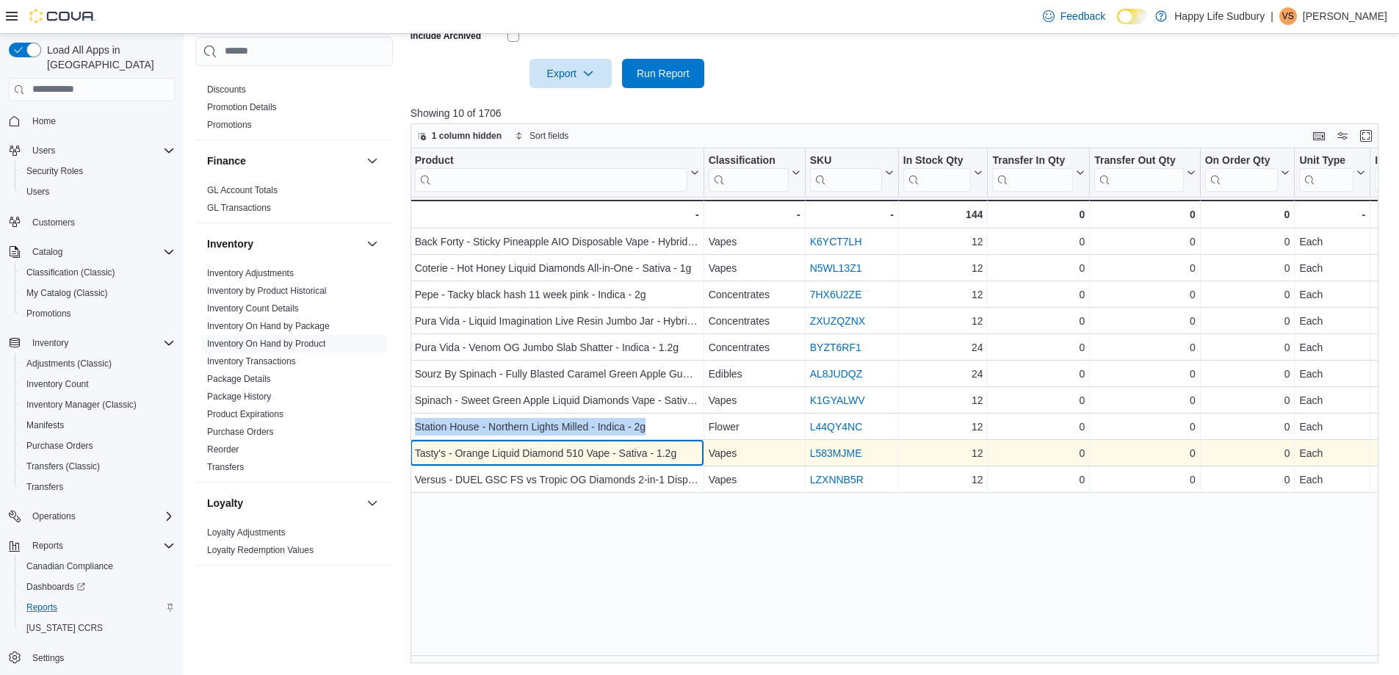
click at [562, 446] on div "Tasty's - Orange Liquid Diamond 510 Vape - Sativa - 1.2g" at bounding box center [556, 453] width 284 height 18
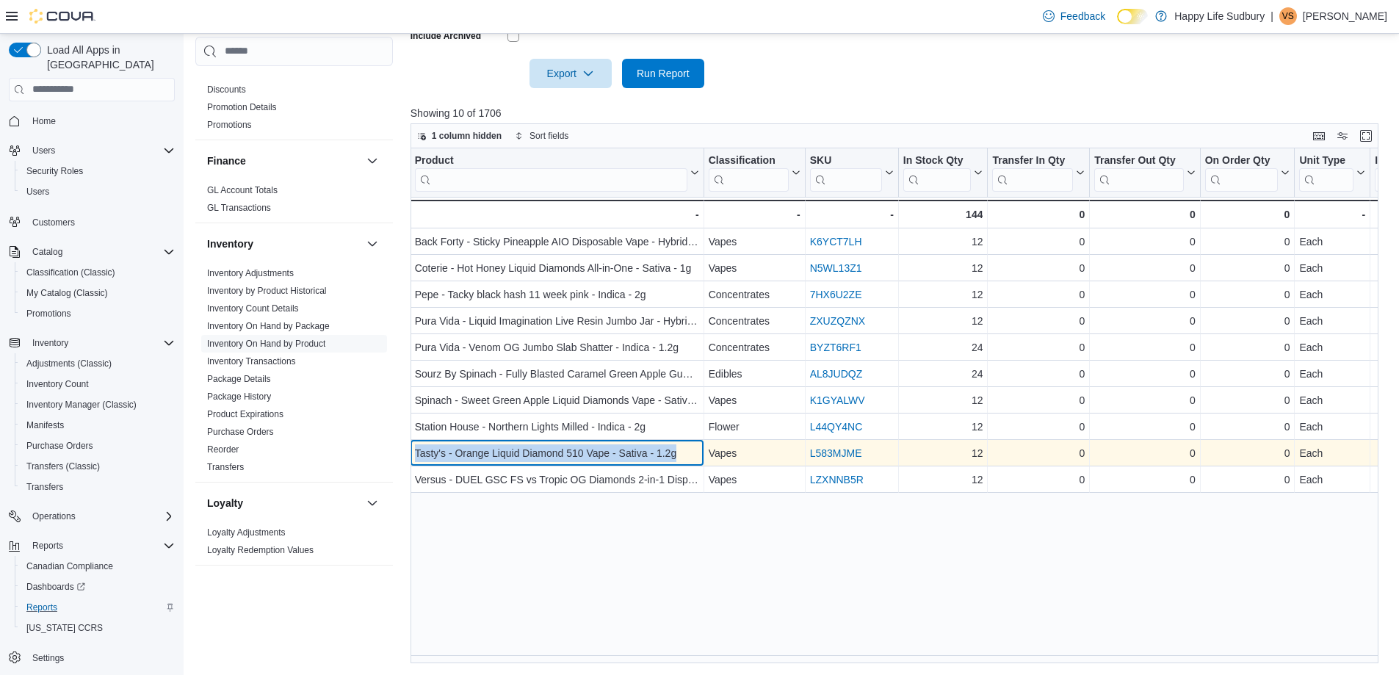
click at [562, 446] on div "Tasty's - Orange Liquid Diamond 510 Vape - Sativa - 1.2g" at bounding box center [556, 453] width 284 height 18
copy div "Tasty's - Orange Liquid Diamond 510 Vape - Sativa - 1.2g"
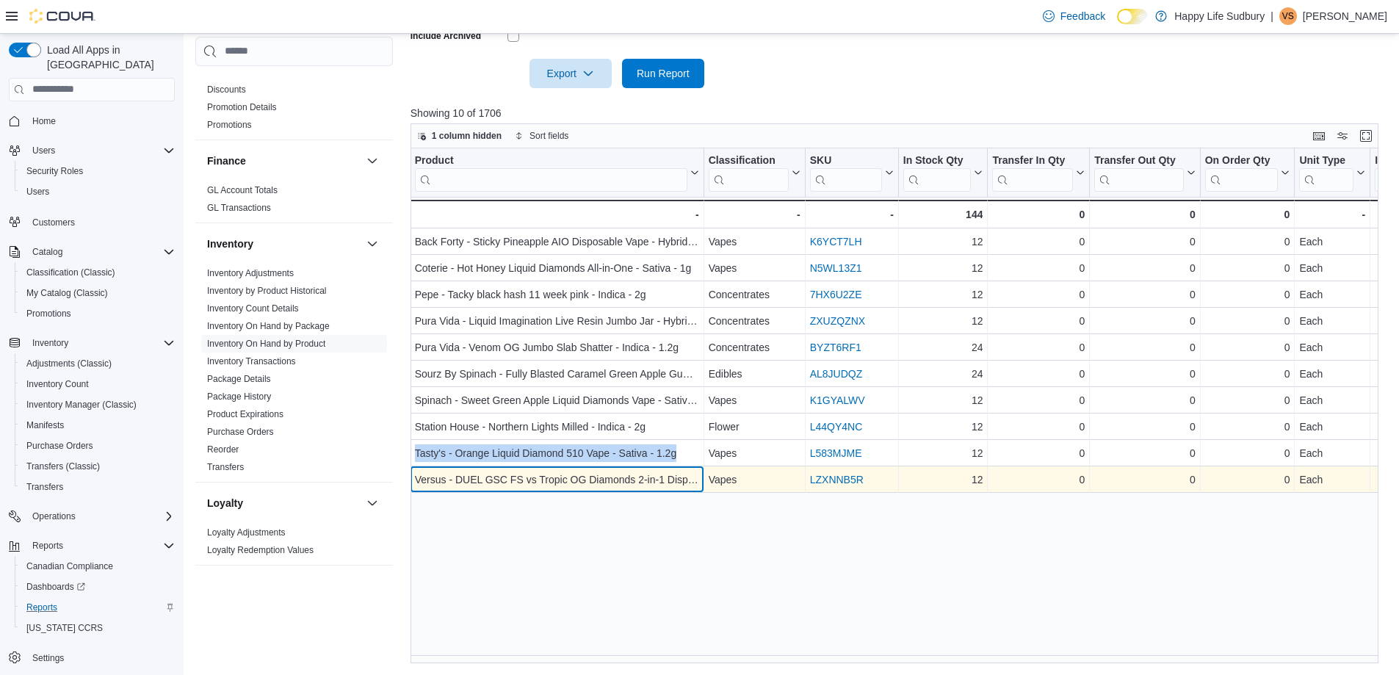
click at [529, 480] on div "Versus - DUEL GSC FS vs Tropic OG Diamonds 2-in-1 Disposable Vape? - Indica - 1g" at bounding box center [556, 480] width 284 height 18
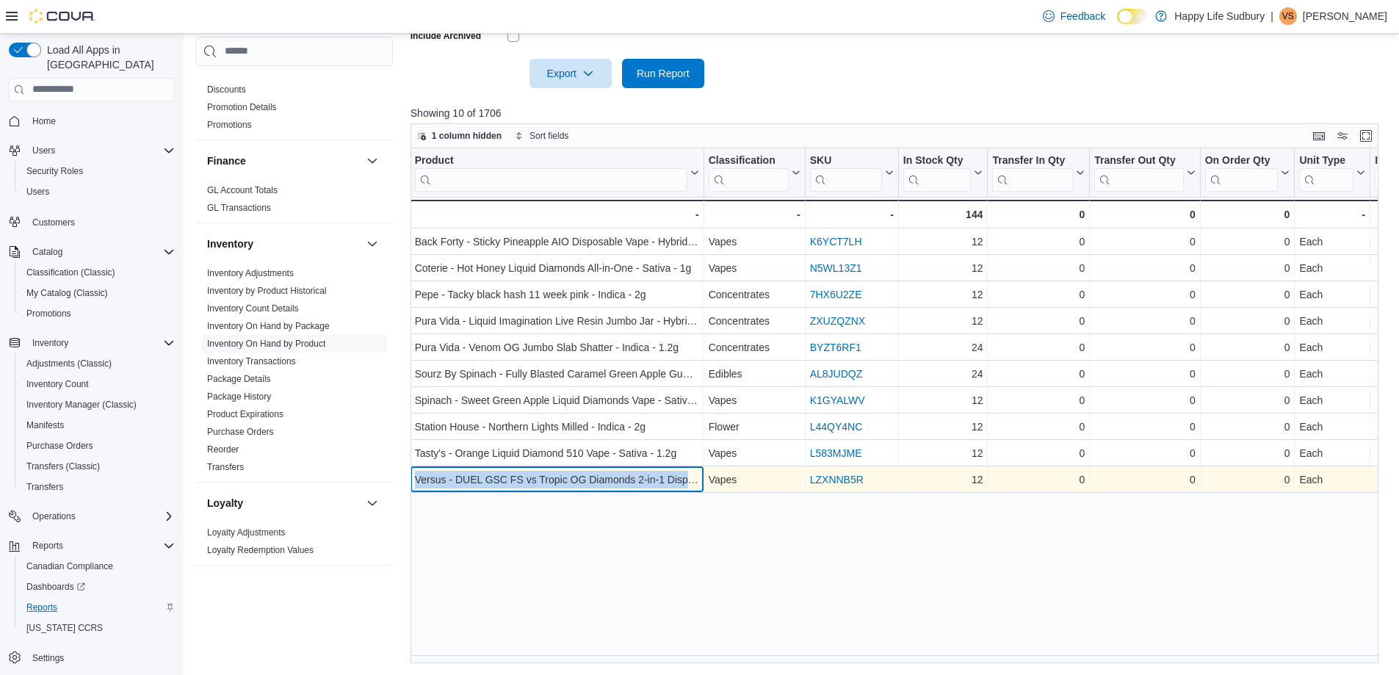
click at [529, 480] on div "Versus - DUEL GSC FS vs Tropic OG Diamonds 2-in-1 Disposable Vape? - Indica - 1g" at bounding box center [556, 480] width 284 height 18
click at [518, 480] on div "Versus - DUEL GSC FS vs Tropic OG Diamonds 2-in-1 Disposable Vape? - Indica - 1g" at bounding box center [556, 480] width 284 height 18
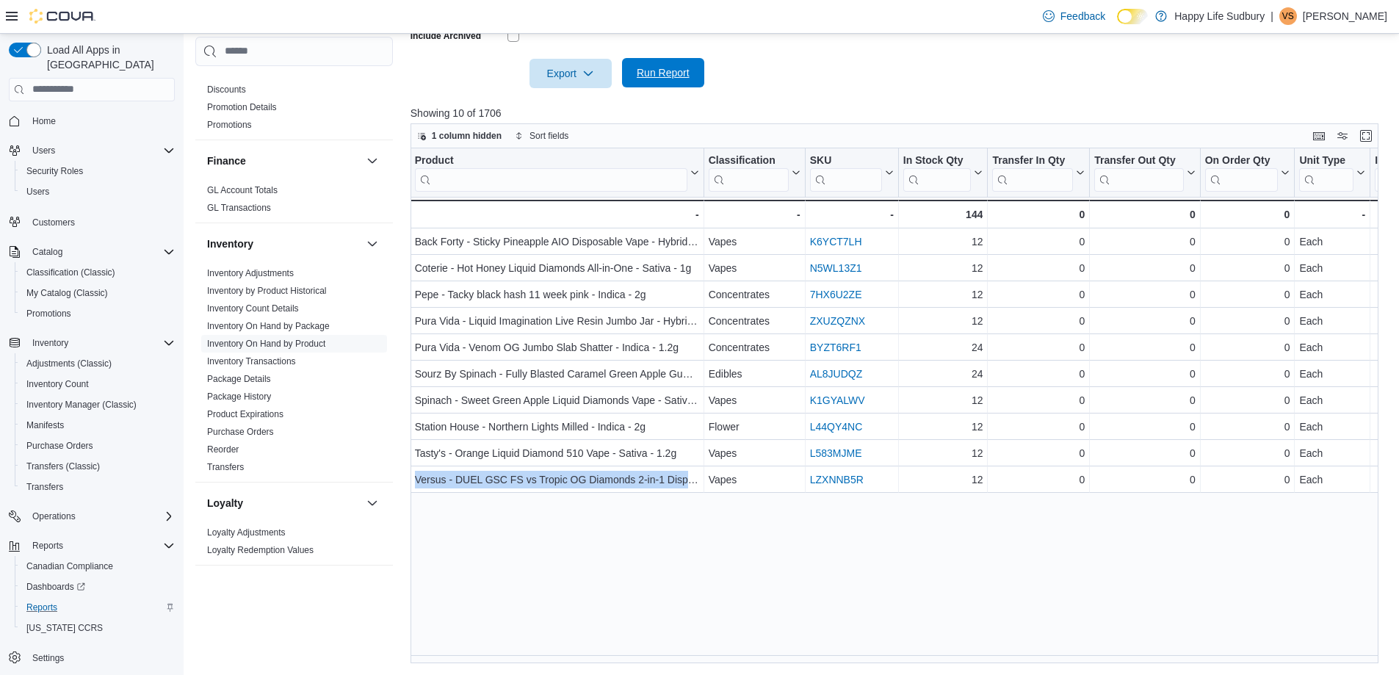
click at [650, 78] on span "Run Report" at bounding box center [663, 72] width 53 height 15
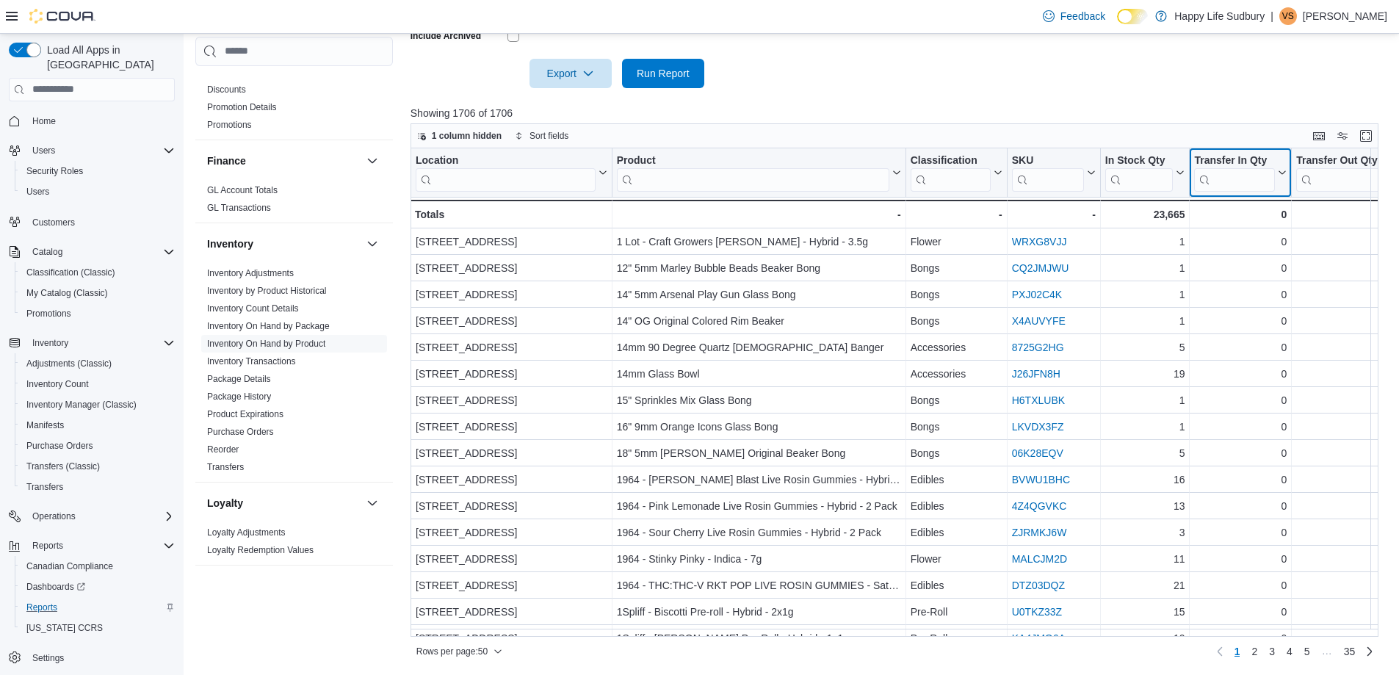
click at [1217, 177] on input "search" at bounding box center [1234, 179] width 81 height 23
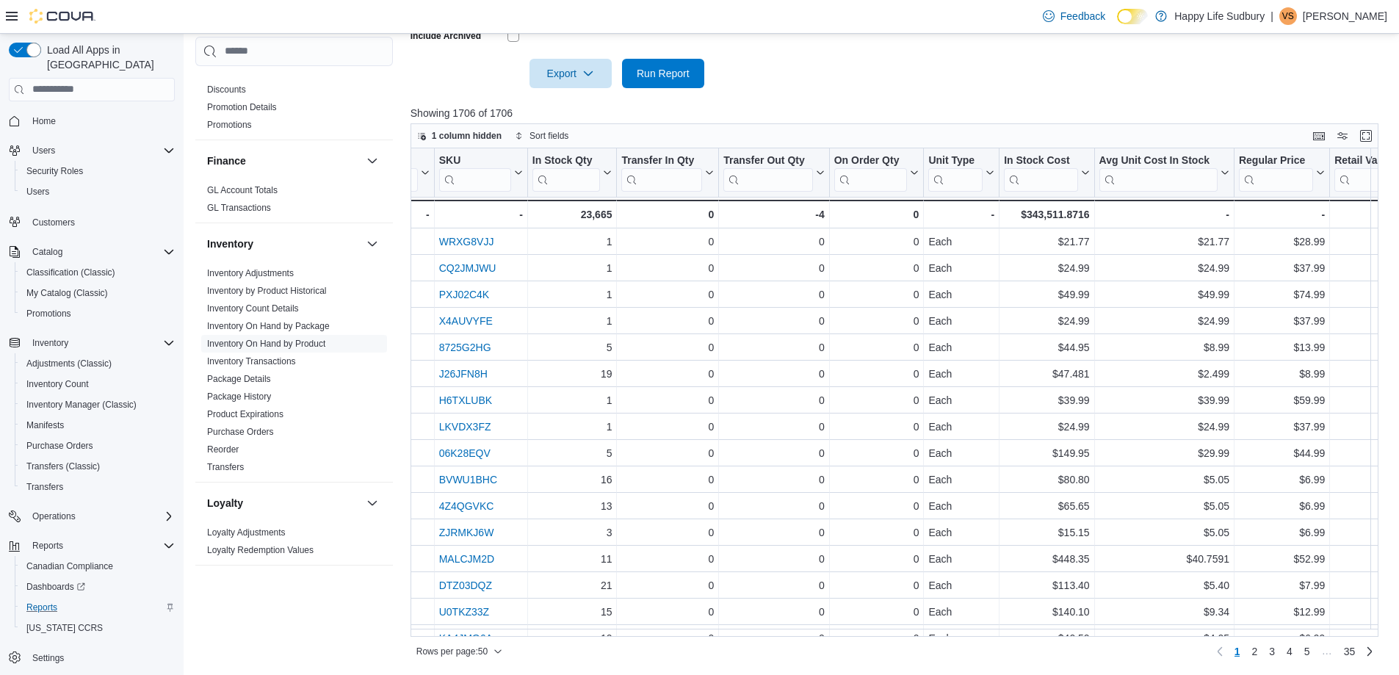
scroll to position [0, 601]
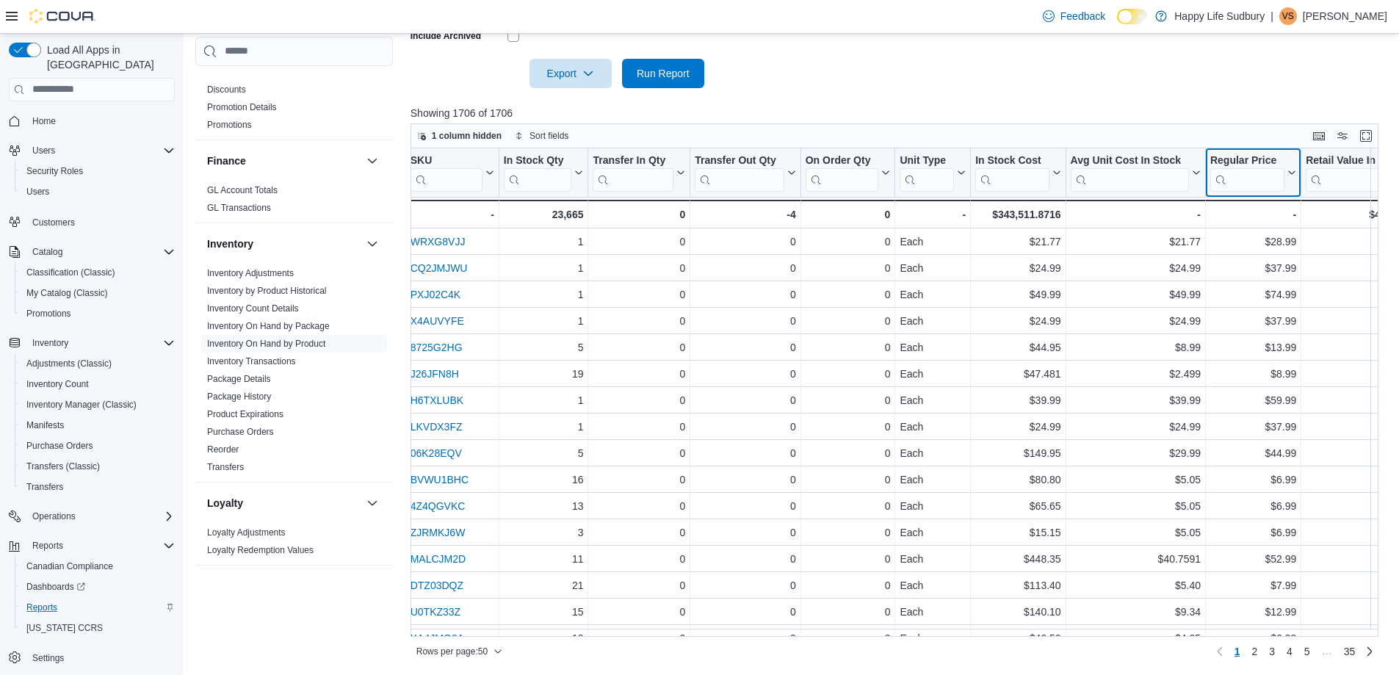
click at [1273, 166] on div "Regular Price" at bounding box center [1247, 161] width 74 height 14
click at [1259, 189] on input "search" at bounding box center [1247, 179] width 74 height 23
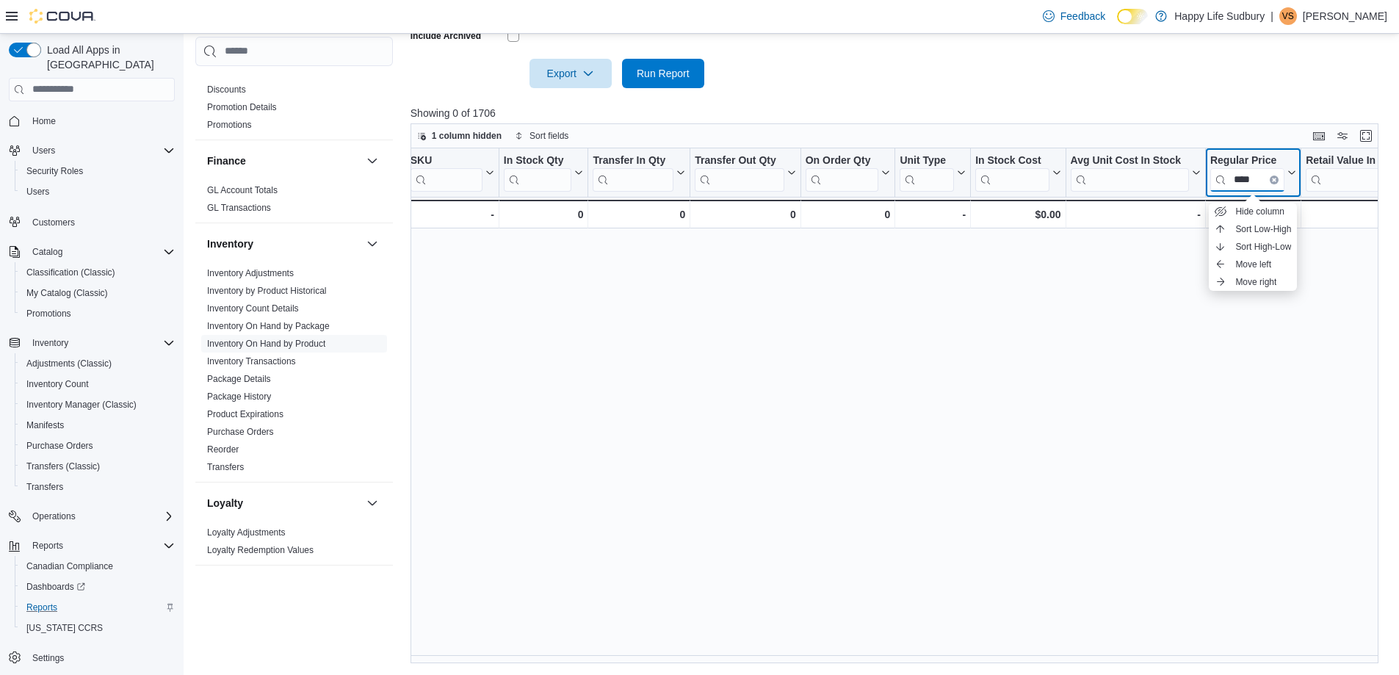
type input "****"
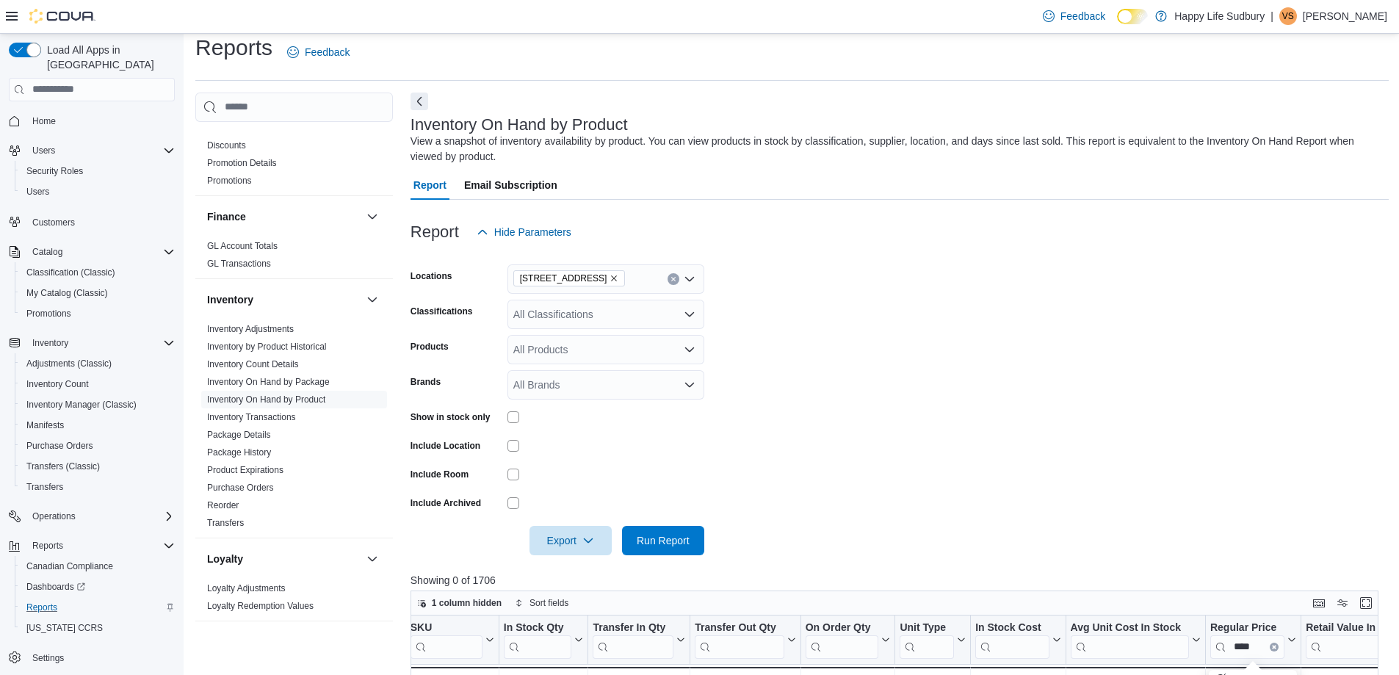
scroll to position [0, 0]
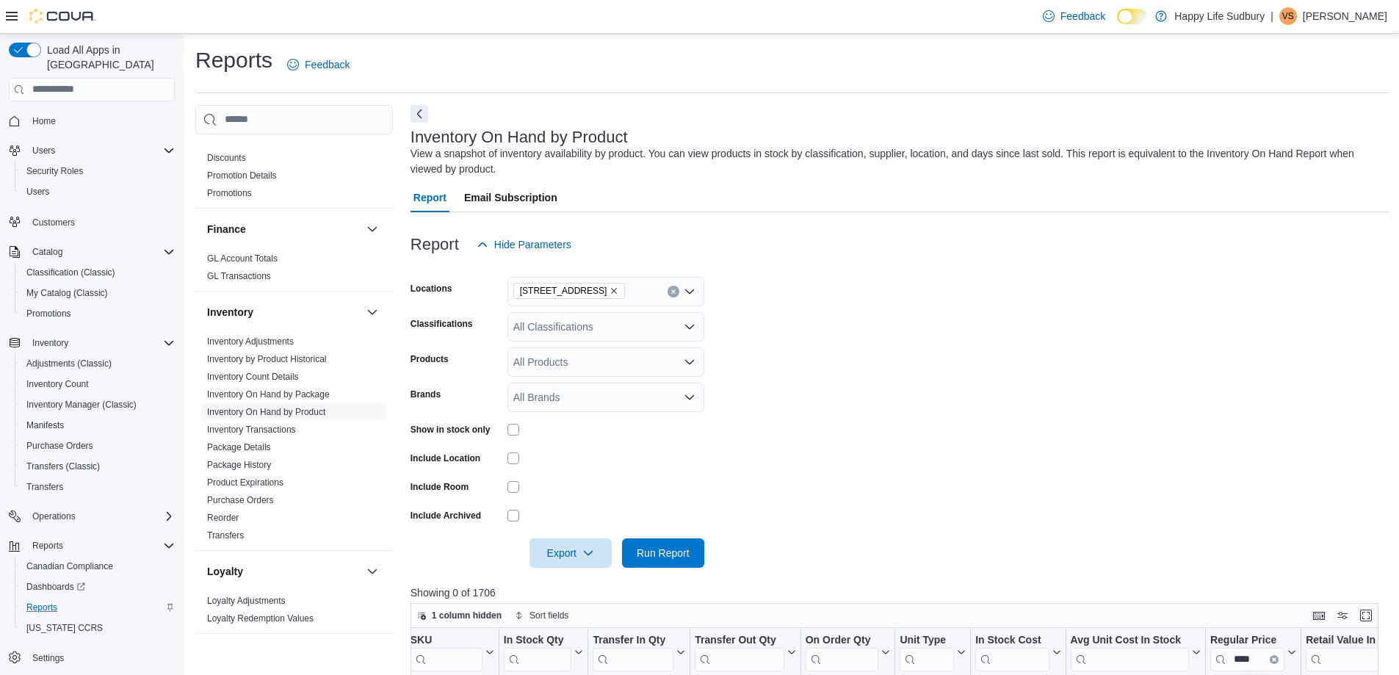
click at [596, 324] on div "All Classifications" at bounding box center [605, 326] width 197 height 29
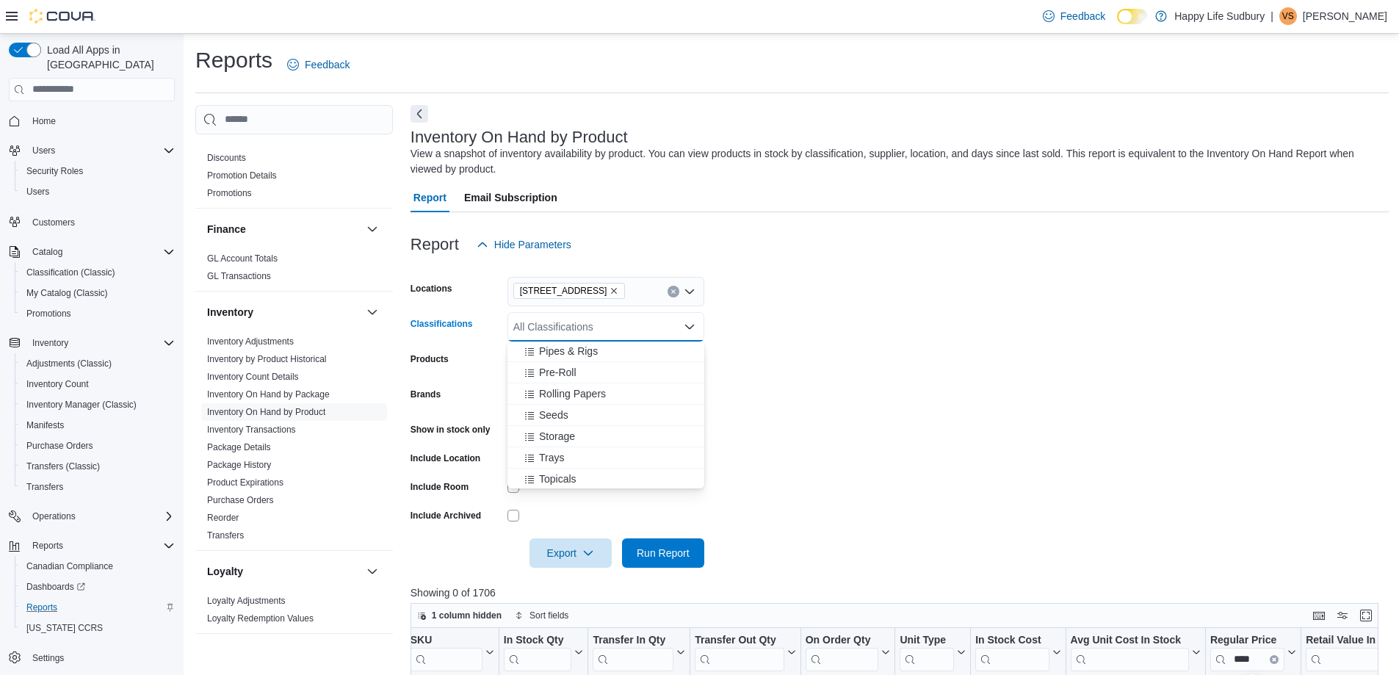
scroll to position [367, 0]
click at [551, 465] on button "Vapes" at bounding box center [605, 474] width 197 height 21
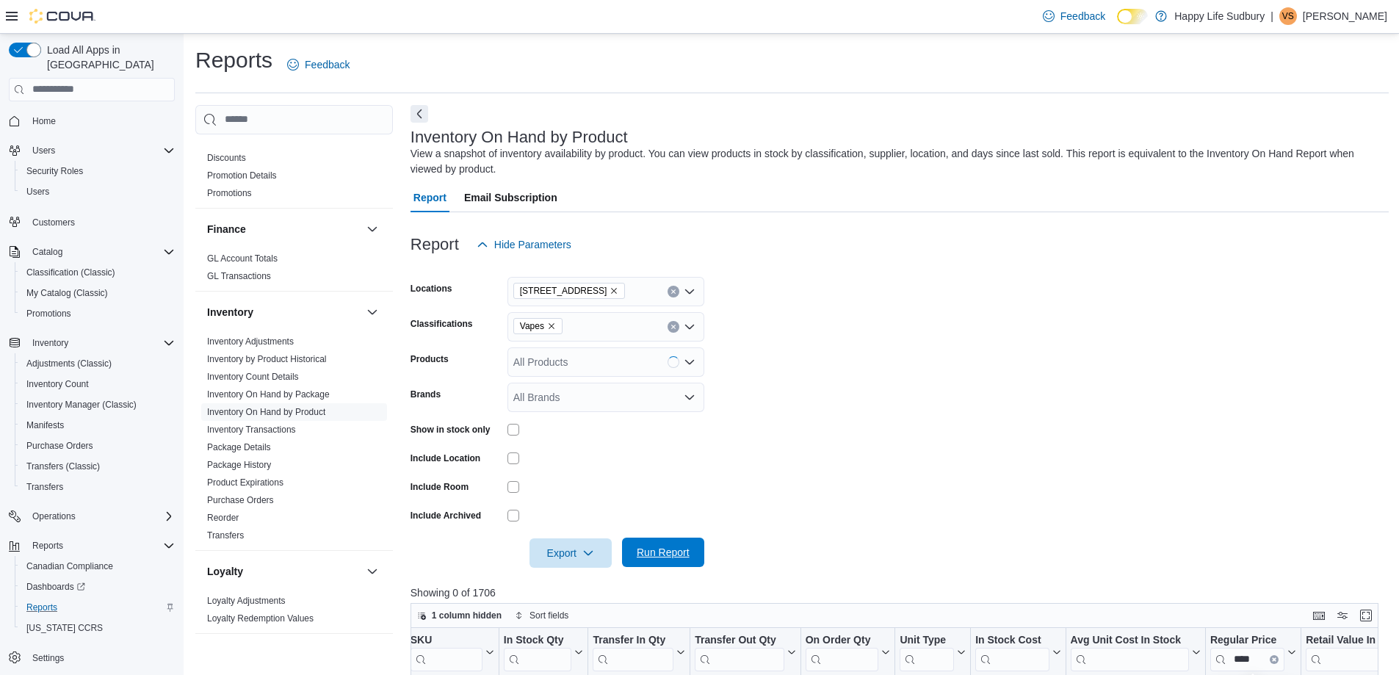
click at [697, 557] on button "Run Report" at bounding box center [663, 551] width 82 height 29
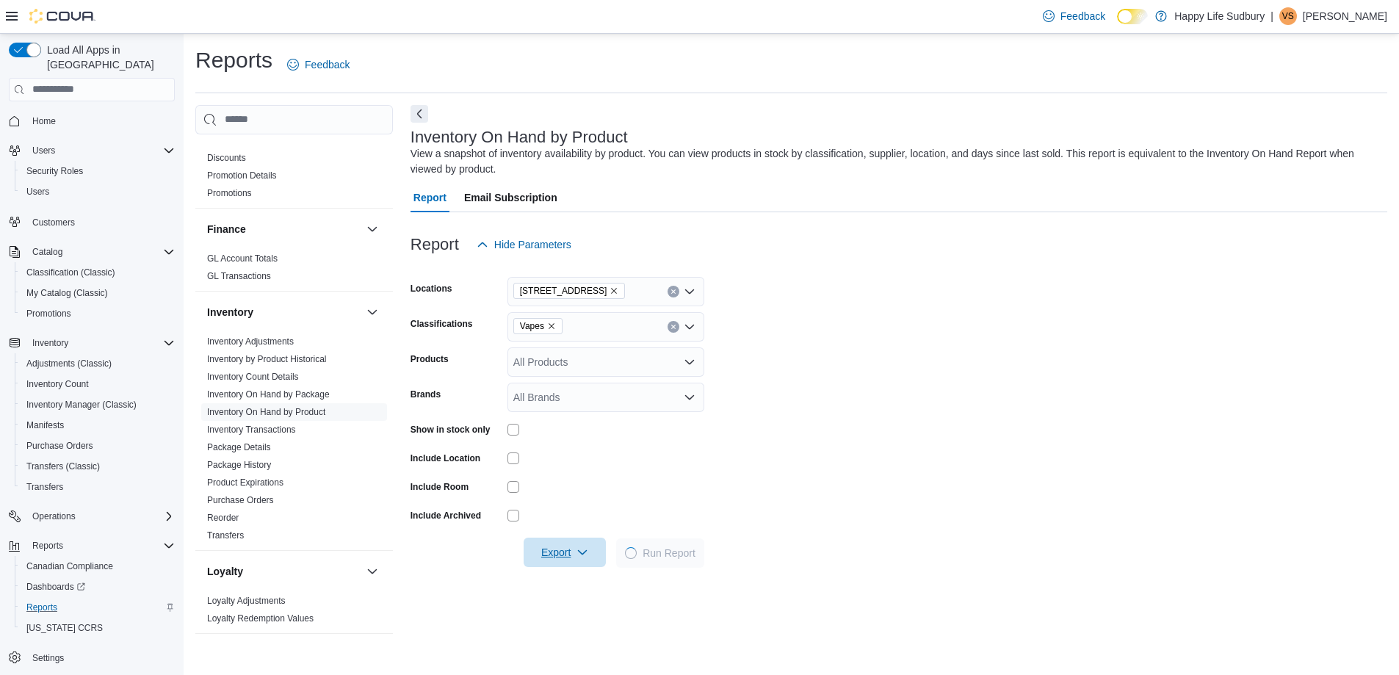
click at [576, 557] on span "Export" at bounding box center [564, 551] width 65 height 29
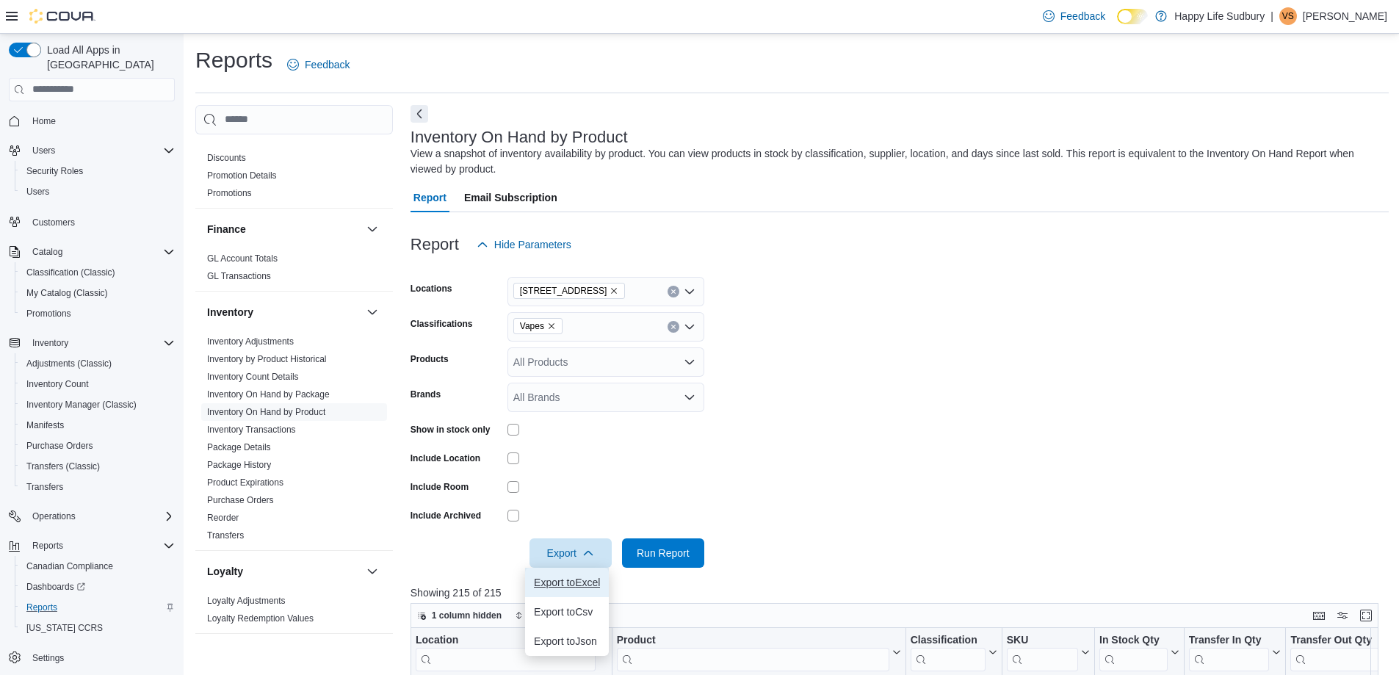
click at [595, 587] on span "Export to Excel" at bounding box center [567, 582] width 66 height 12
